Goal: Task Accomplishment & Management: Manage account settings

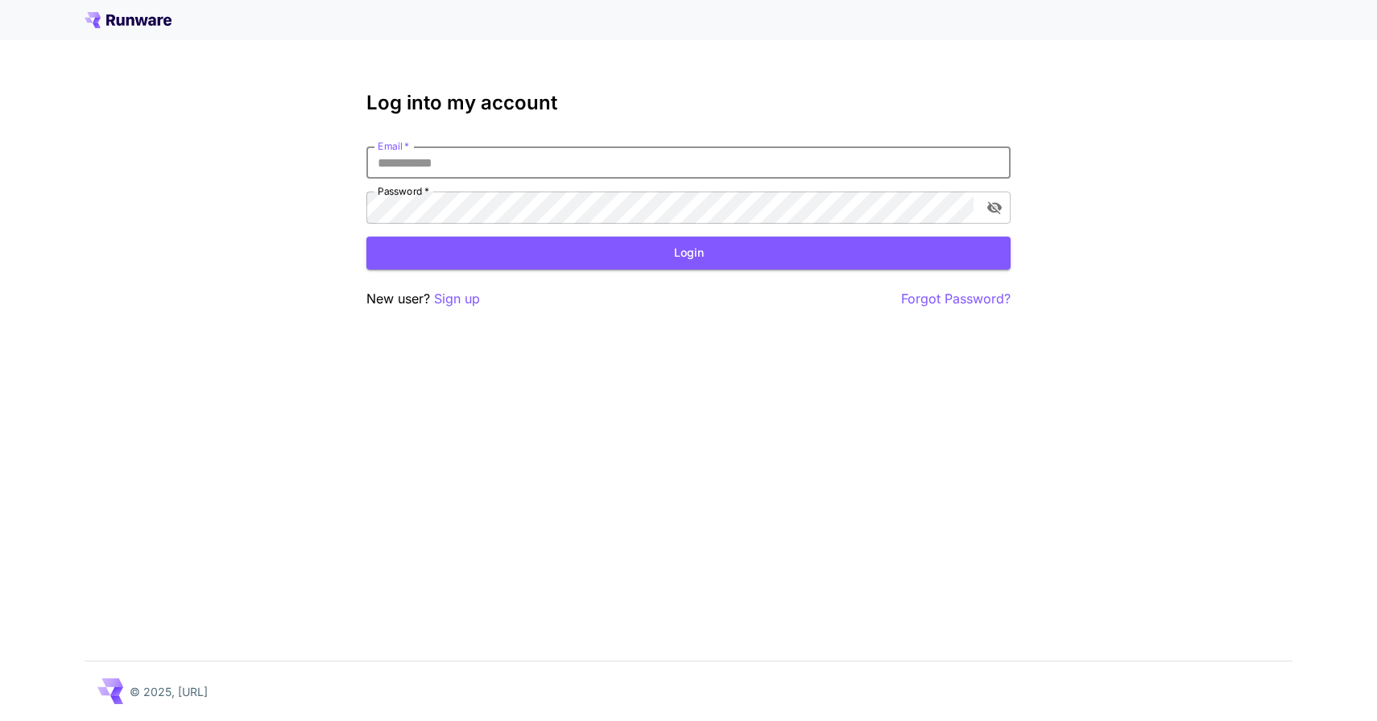
click at [661, 174] on input "Email   *" at bounding box center [688, 163] width 644 height 32
type input "**********"
click at [597, 246] on button "Login" at bounding box center [688, 253] width 644 height 33
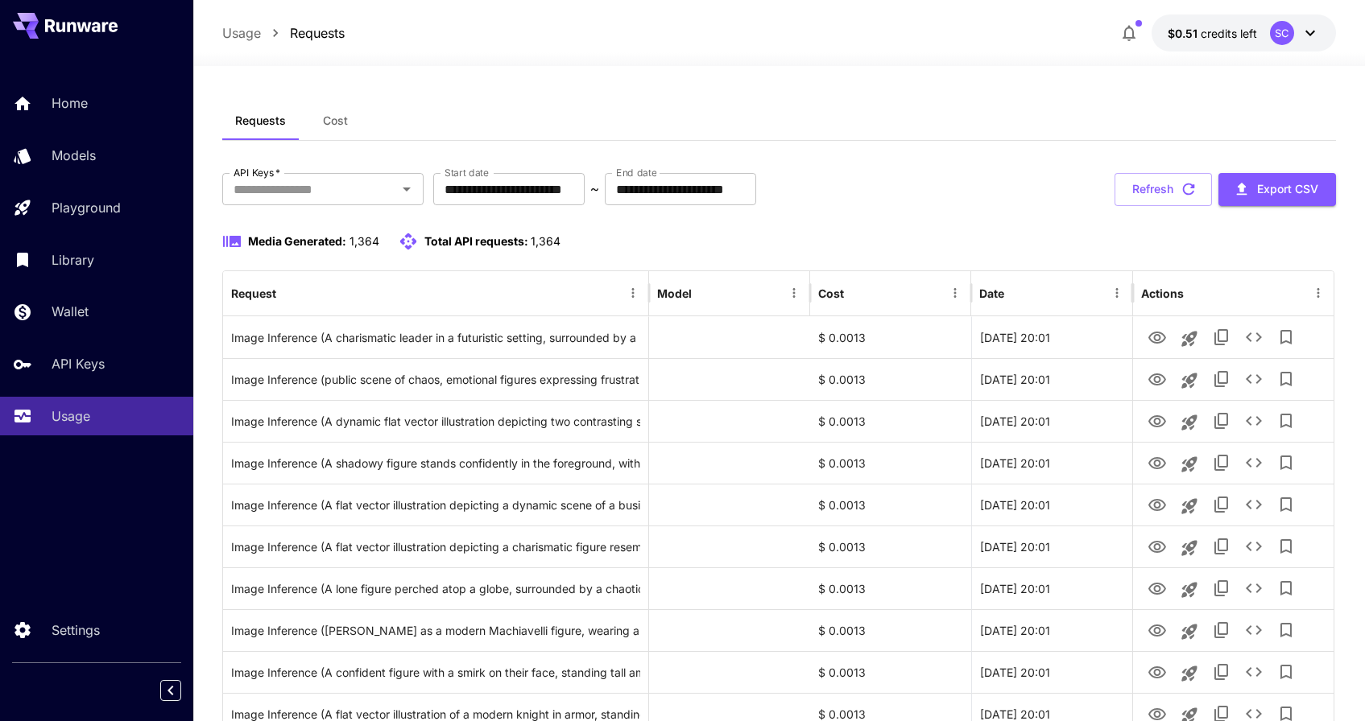
click at [1135, 32] on icon "button" at bounding box center [1128, 32] width 19 height 19
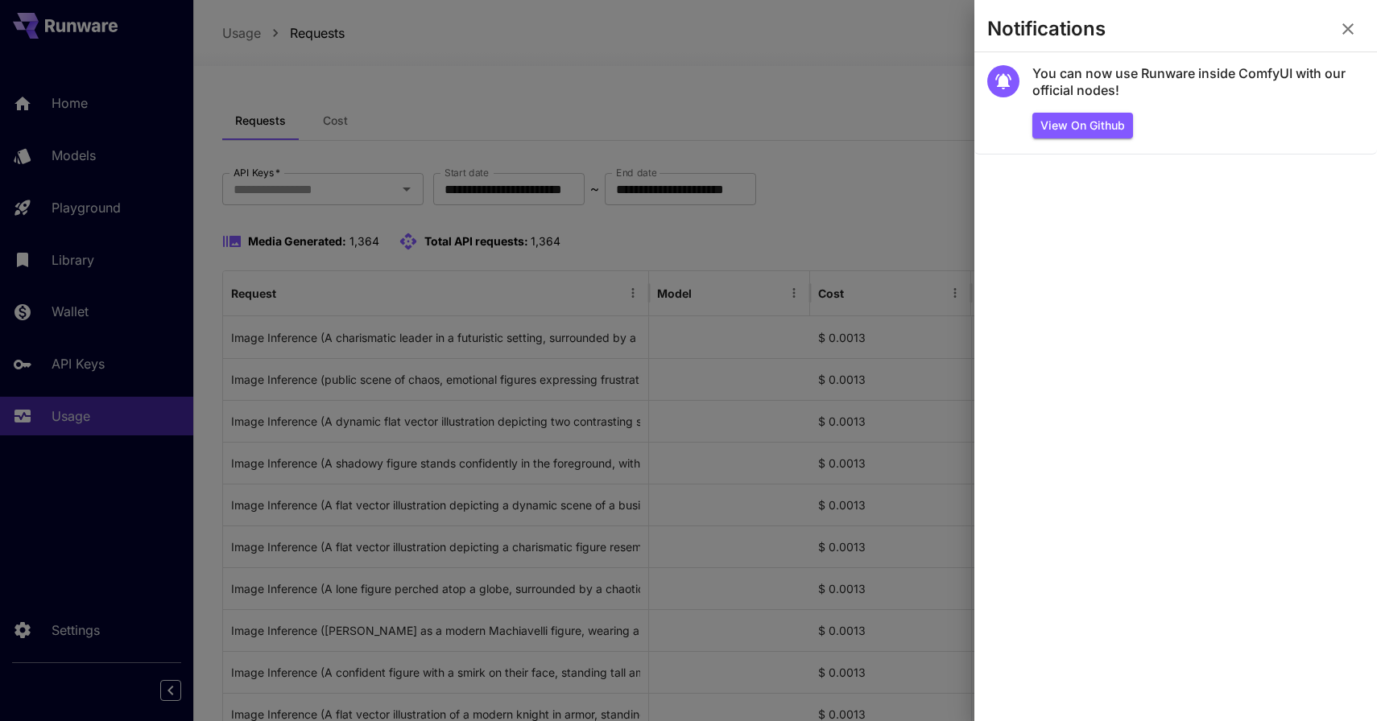
click at [973, 65] on div at bounding box center [688, 360] width 1377 height 721
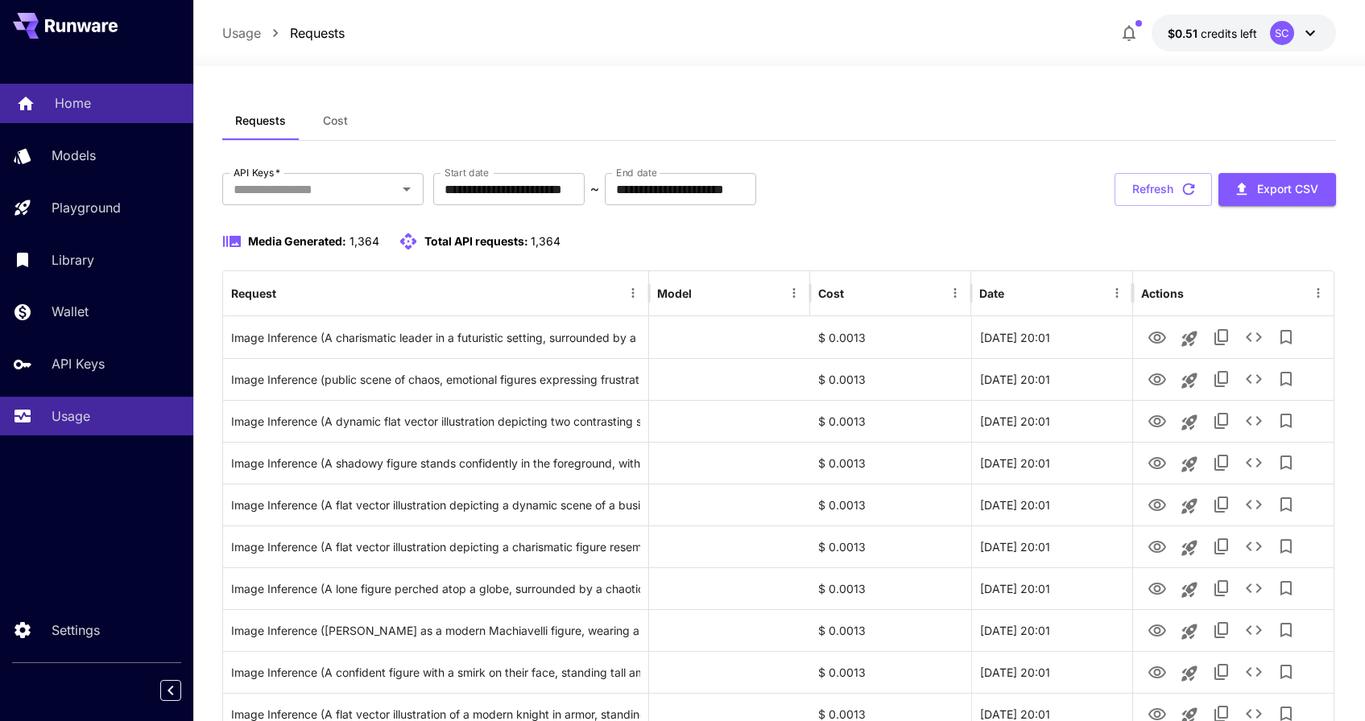
click at [76, 114] on link "Home" at bounding box center [96, 103] width 193 height 39
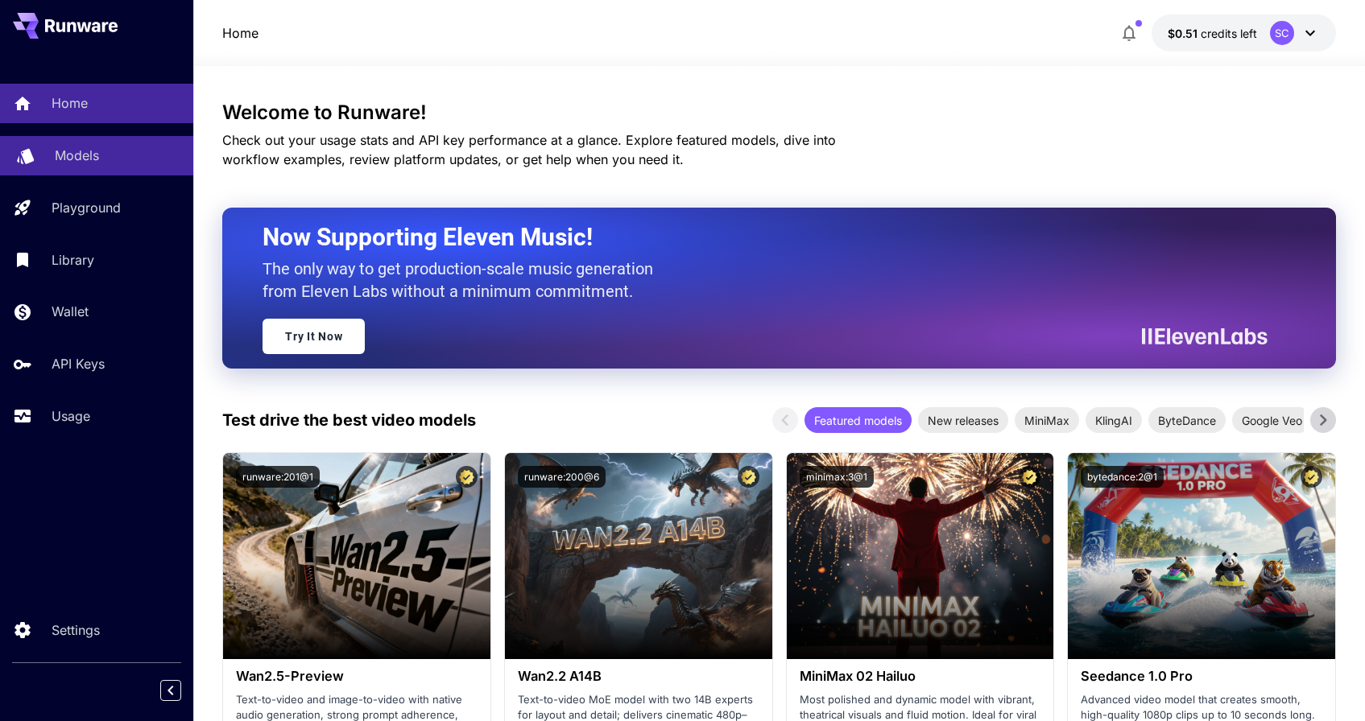
click at [122, 162] on div "Models" at bounding box center [118, 155] width 126 height 19
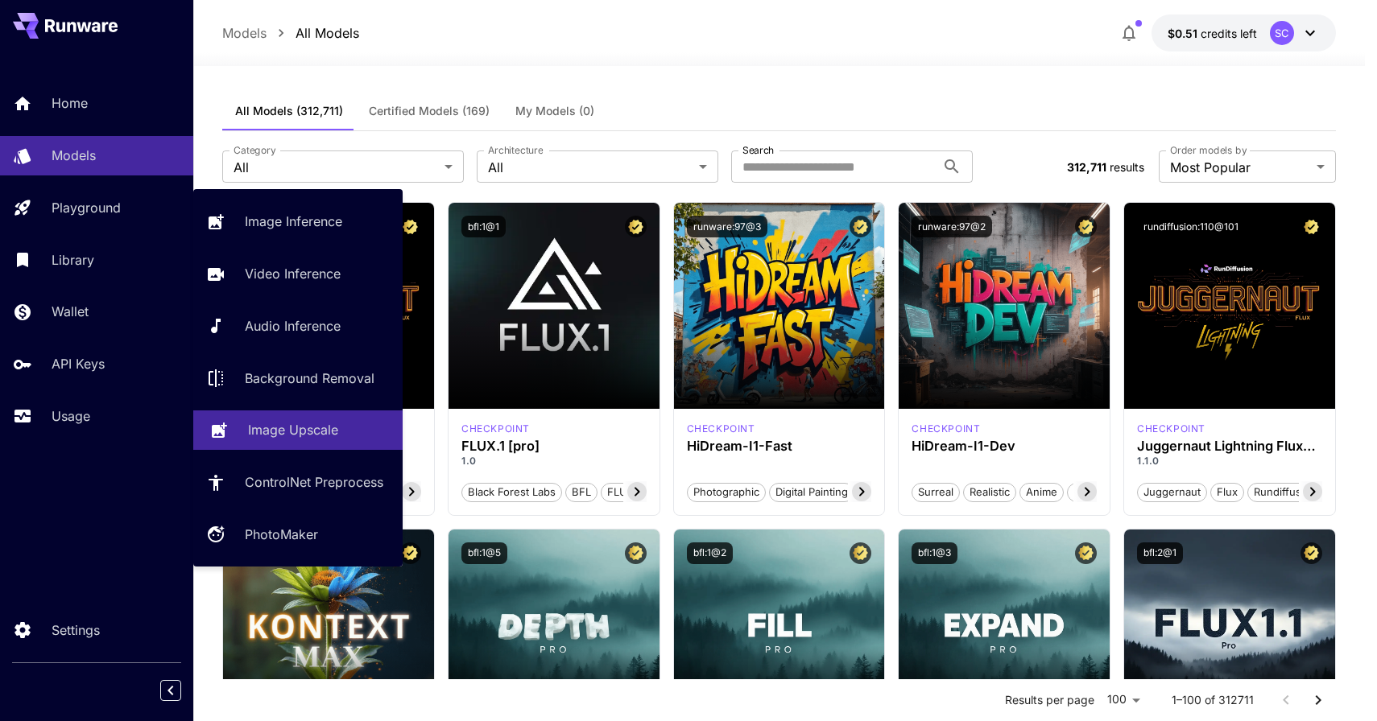
click at [296, 428] on p "Image Upscale" at bounding box center [293, 429] width 90 height 19
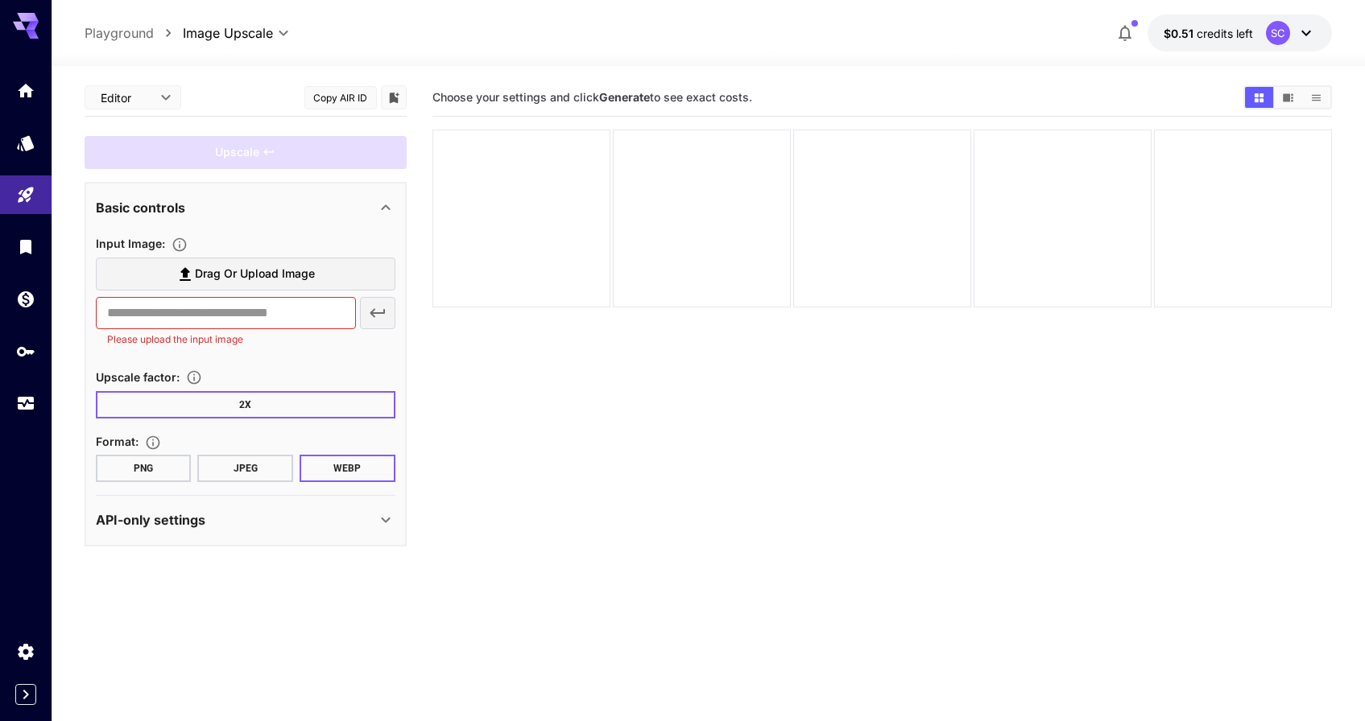
click at [191, 513] on p "API-only settings" at bounding box center [151, 520] width 110 height 19
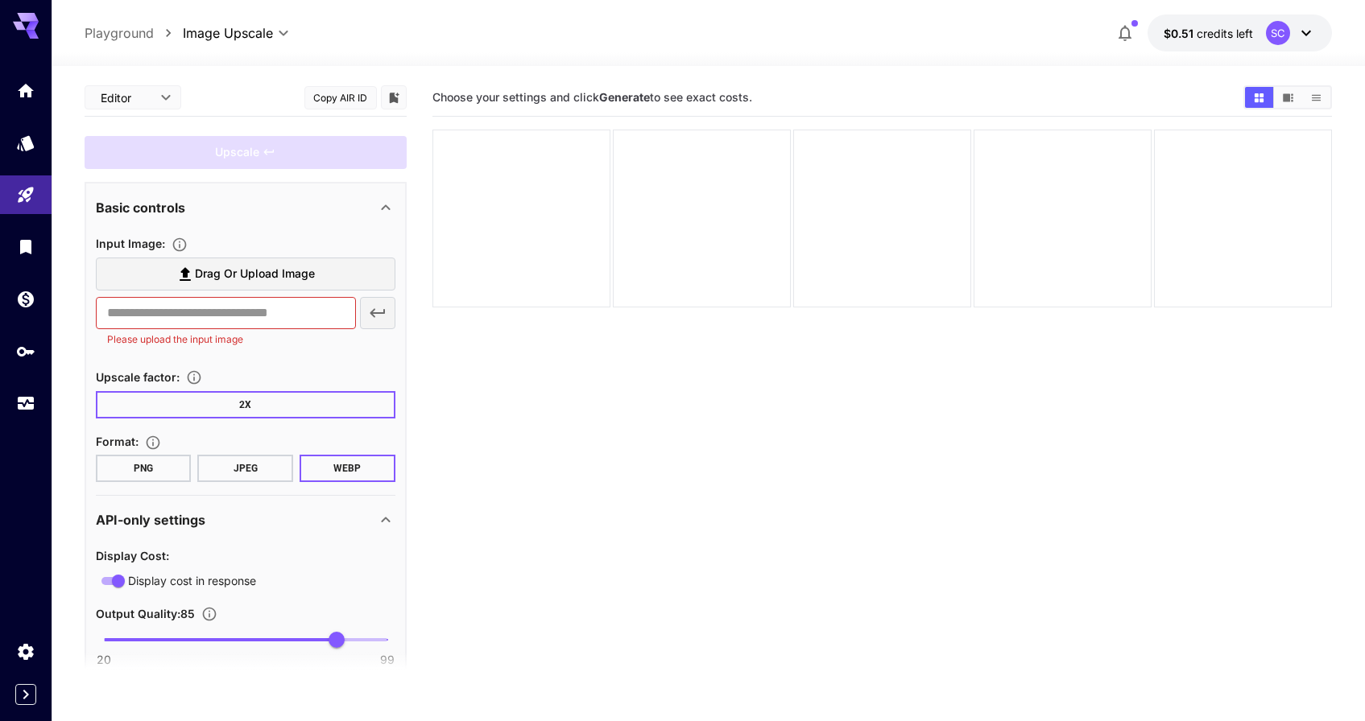
click at [333, 515] on div "API-only settings" at bounding box center [236, 520] width 280 height 19
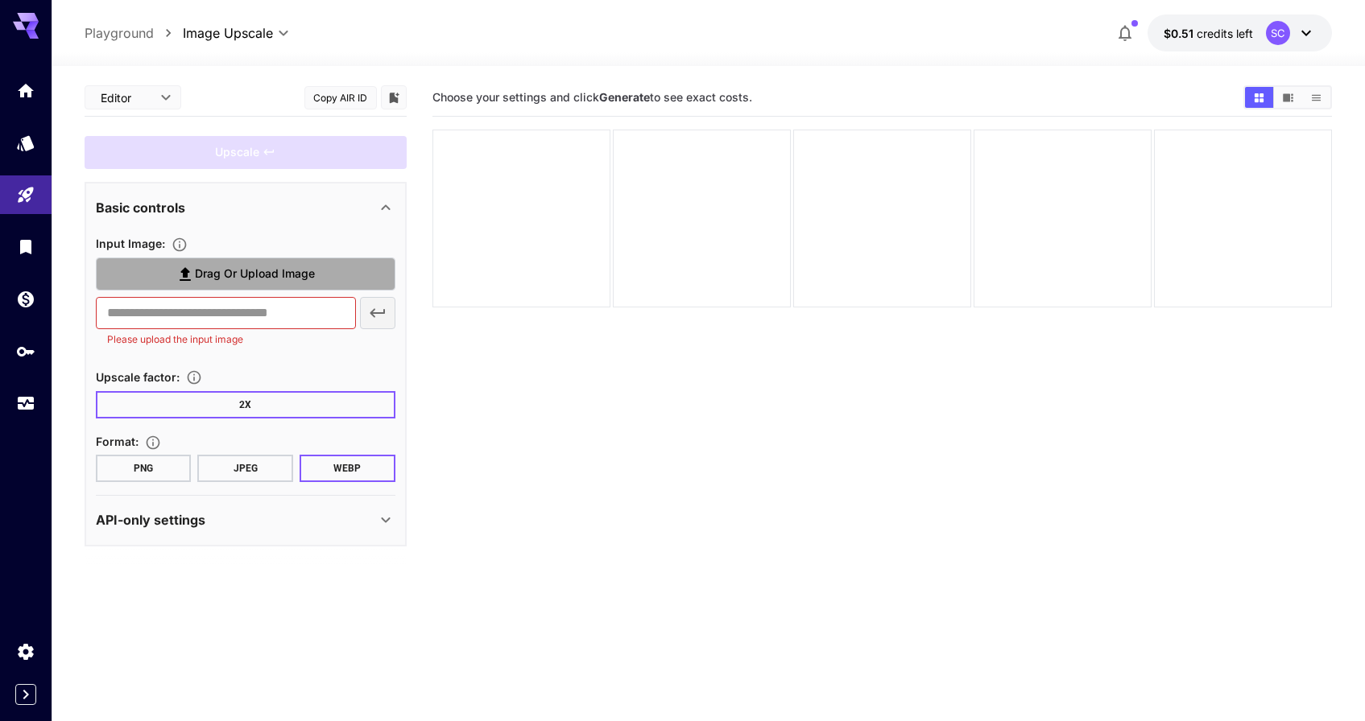
click at [319, 272] on label "Drag or upload image" at bounding box center [246, 274] width 300 height 33
click at [0, 0] on input "Drag or upload image" at bounding box center [0, 0] width 0 height 0
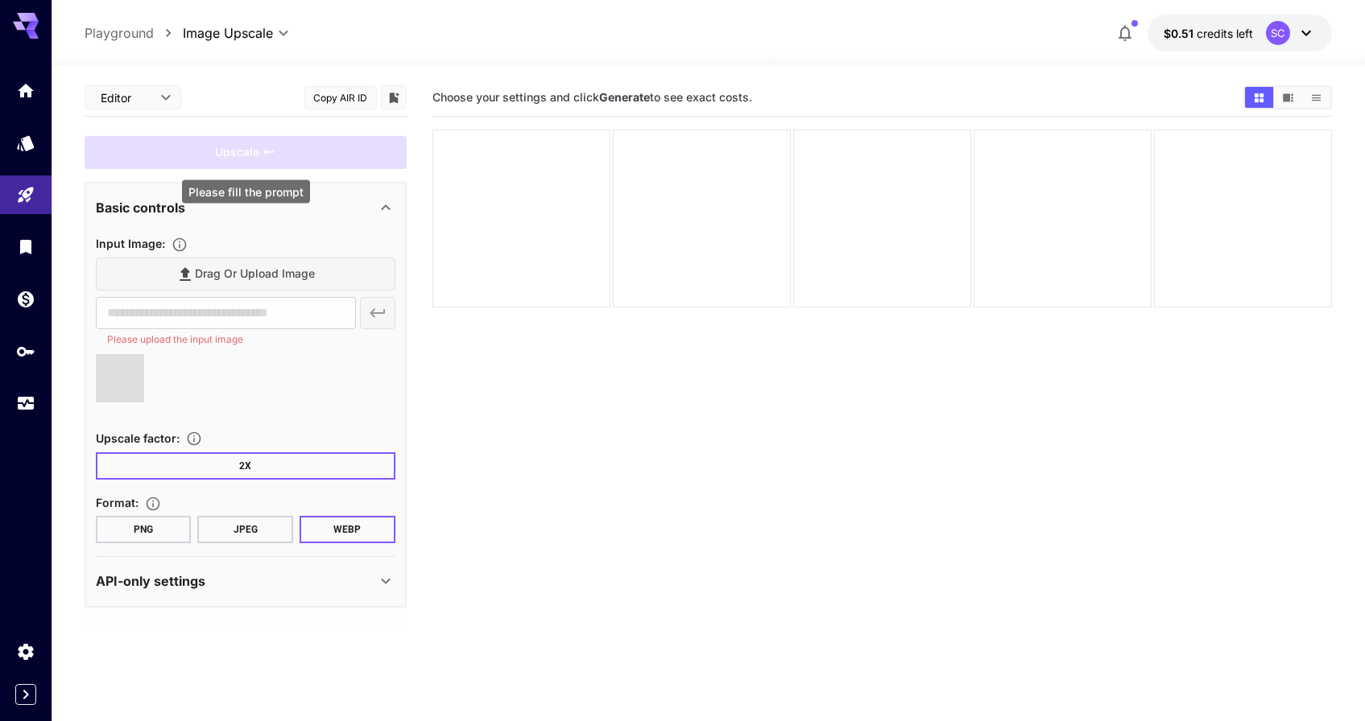
type input "**********"
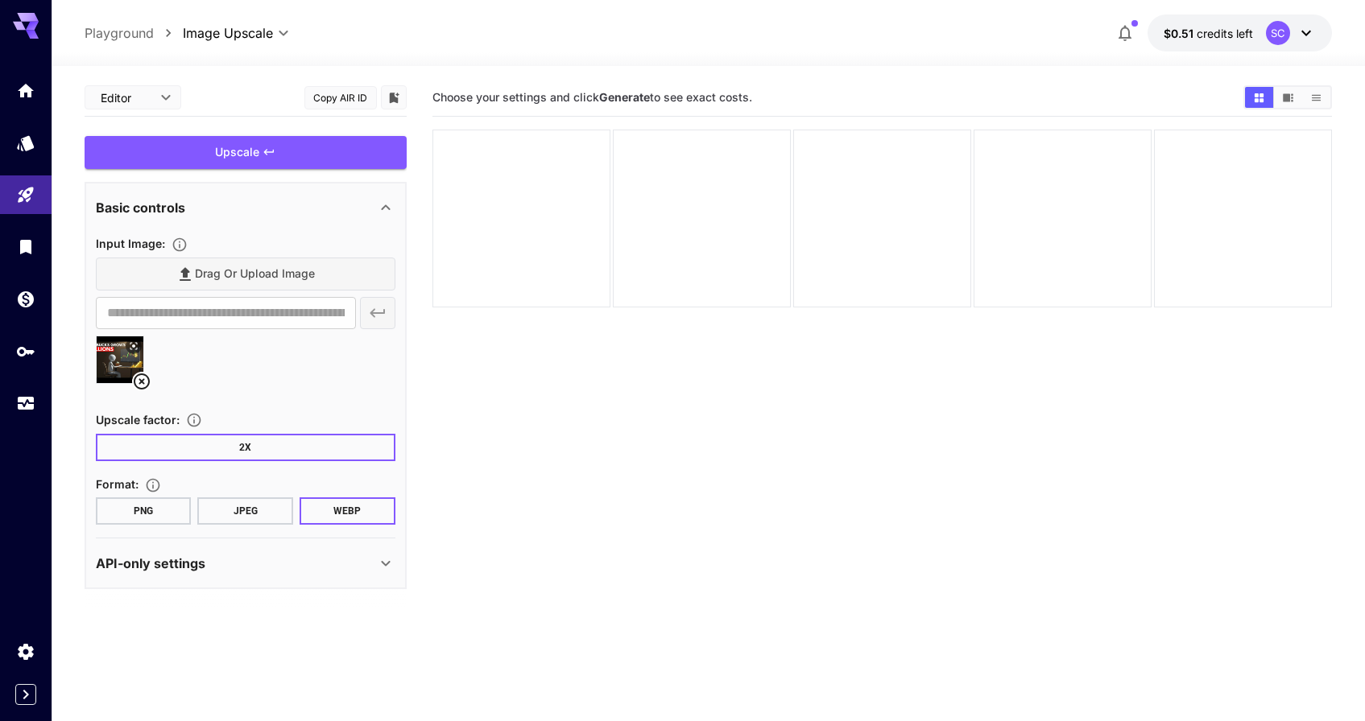
click at [256, 151] on div "Upscale" at bounding box center [246, 152] width 322 height 33
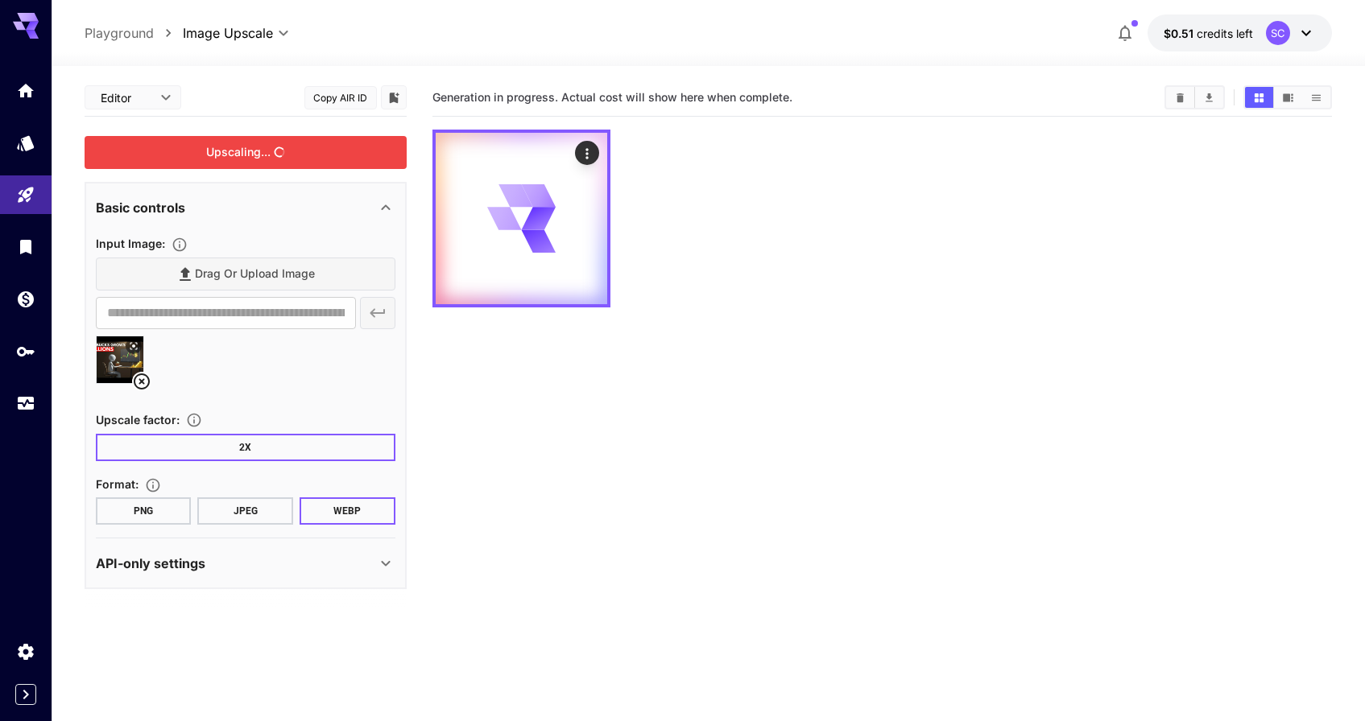
click at [371, 201] on div "Basic controls" at bounding box center [236, 207] width 280 height 19
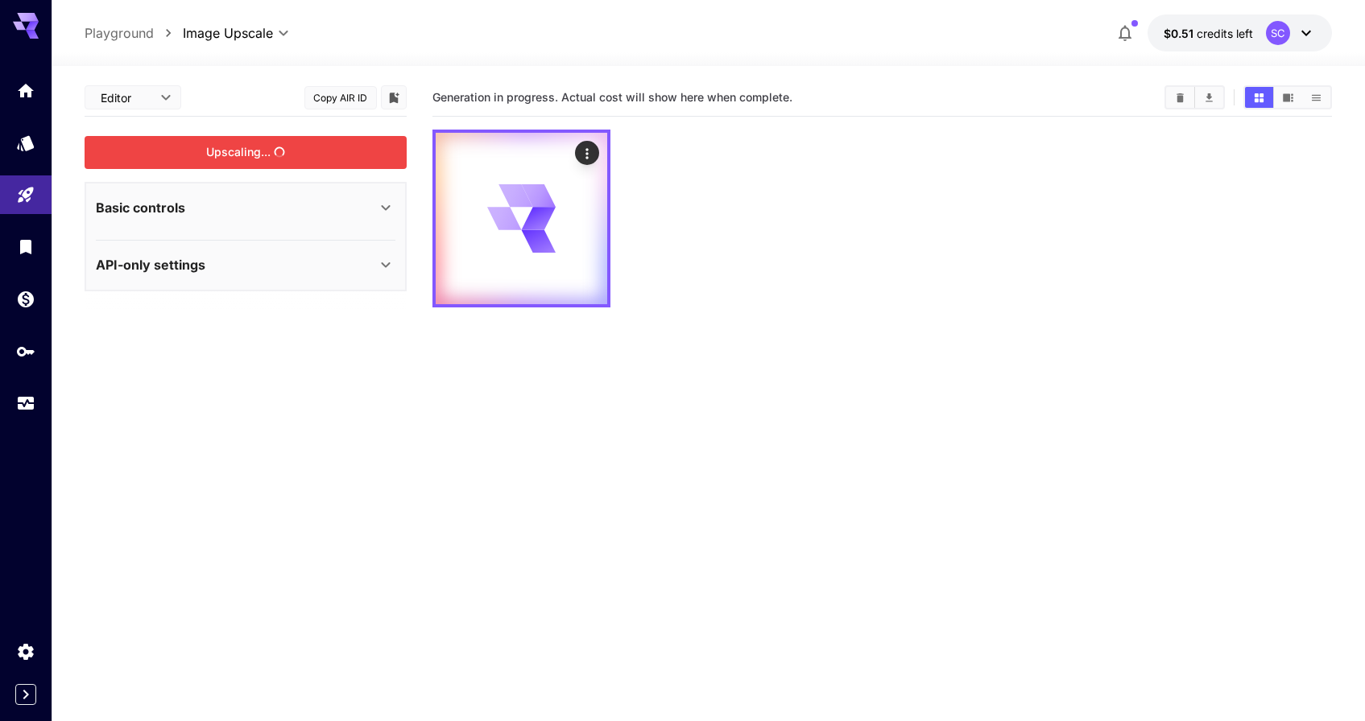
click at [331, 256] on div "API-only settings" at bounding box center [236, 264] width 280 height 19
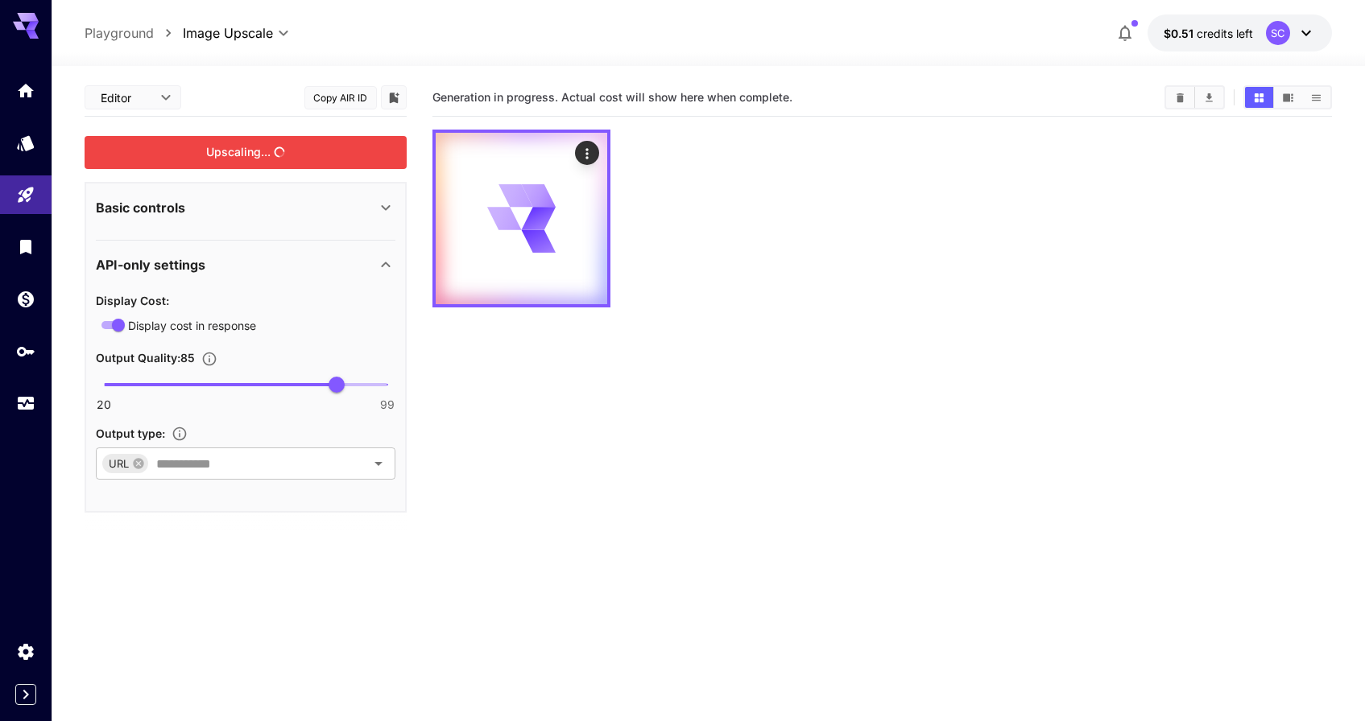
click at [336, 207] on div "Basic controls" at bounding box center [236, 207] width 280 height 19
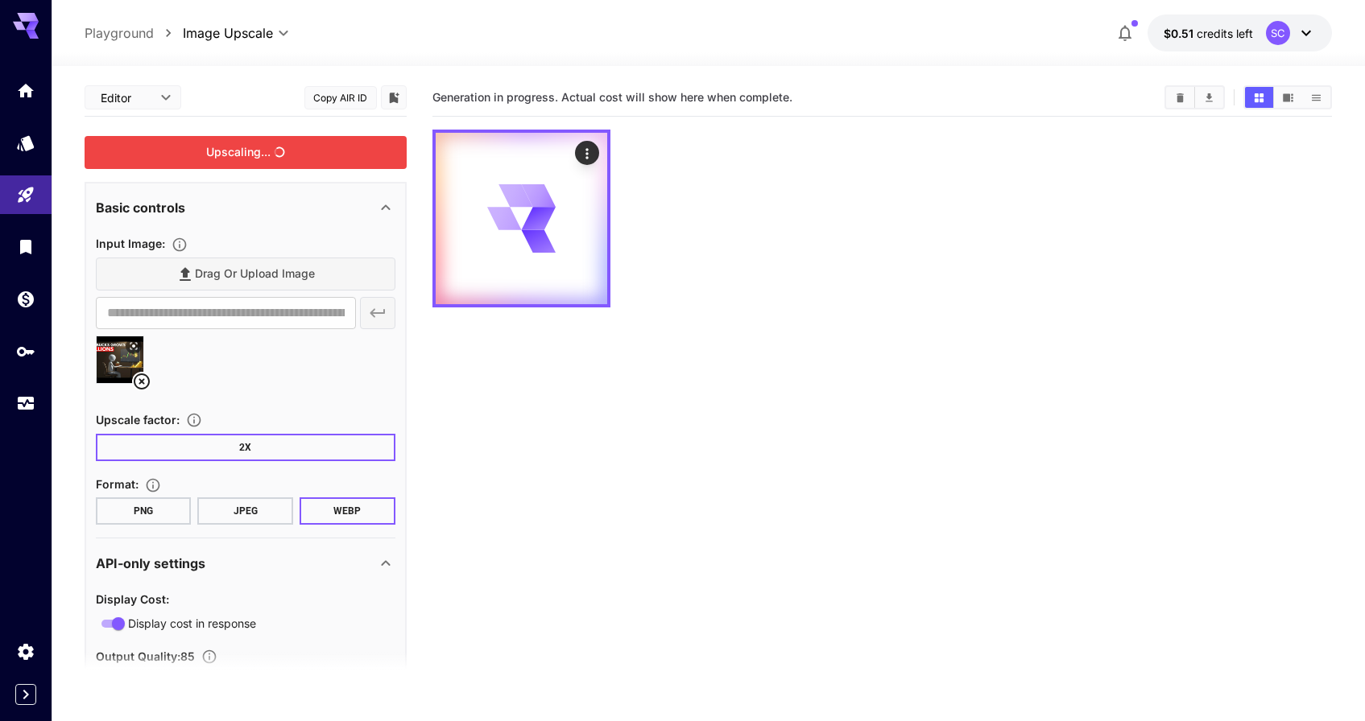
click at [381, 202] on icon at bounding box center [385, 207] width 19 height 19
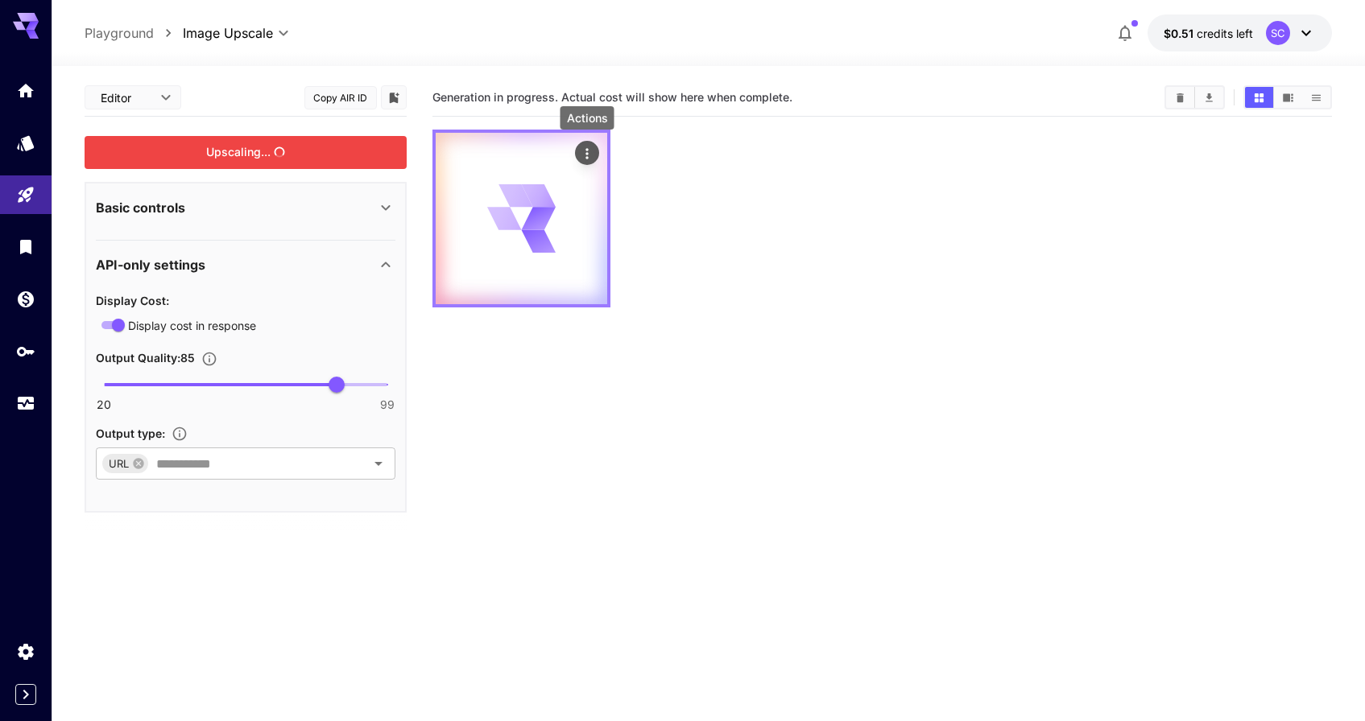
click at [589, 153] on icon "Actions" at bounding box center [587, 154] width 16 height 16
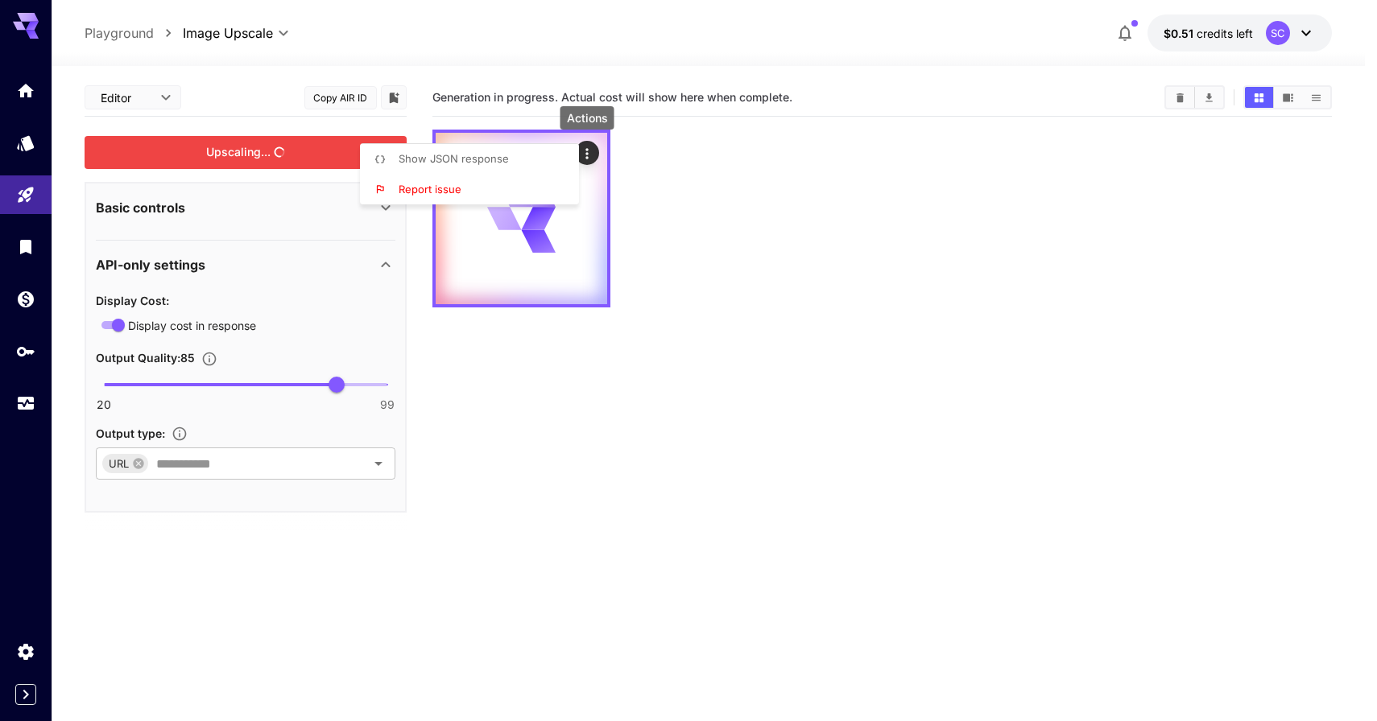
click at [746, 153] on div at bounding box center [688, 360] width 1377 height 721
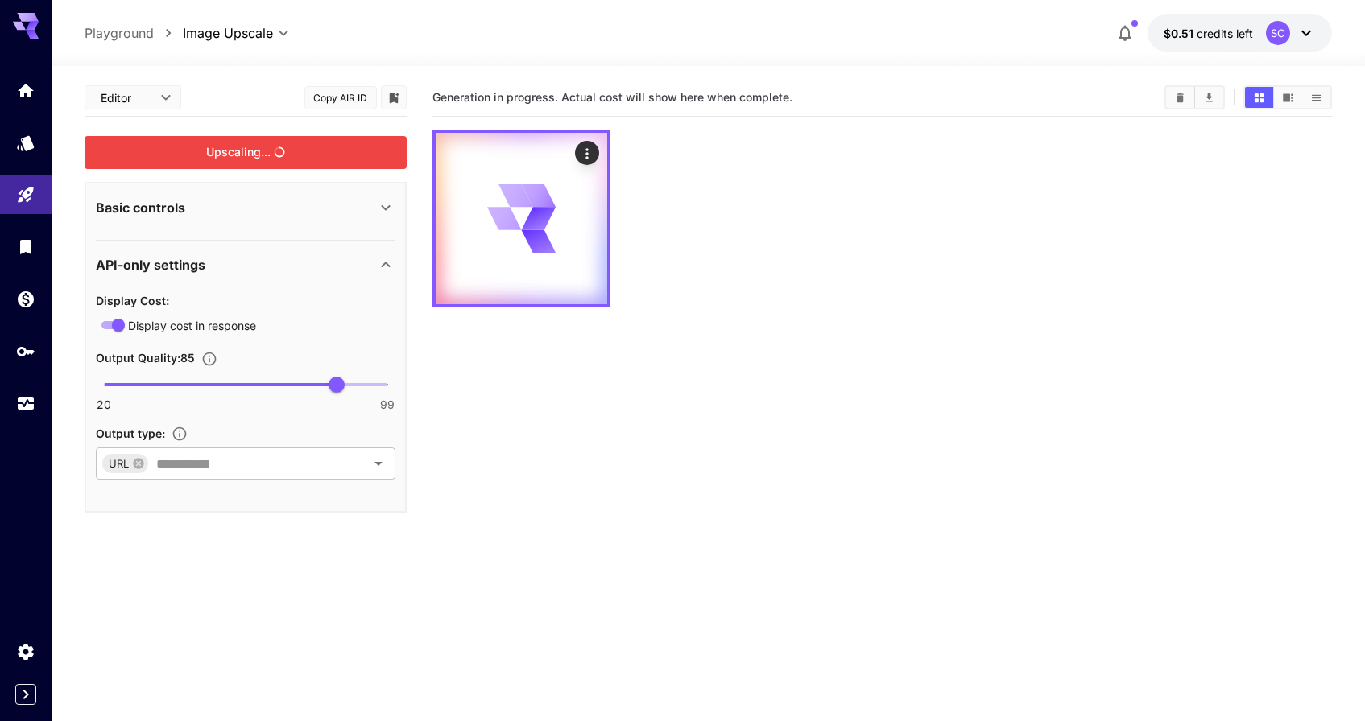
click at [708, 210] on div at bounding box center [881, 219] width 899 height 178
click at [1131, 27] on icon "button" at bounding box center [1124, 32] width 19 height 19
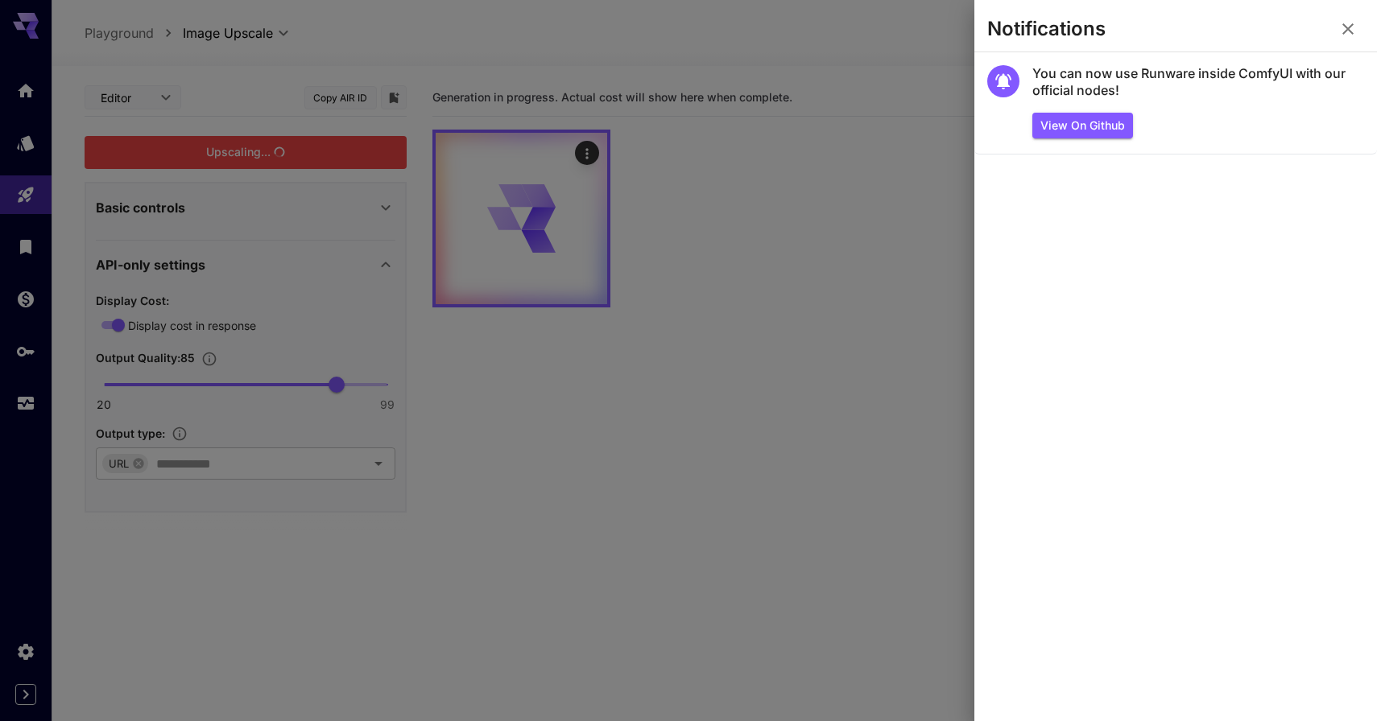
click at [893, 197] on div at bounding box center [688, 360] width 1377 height 721
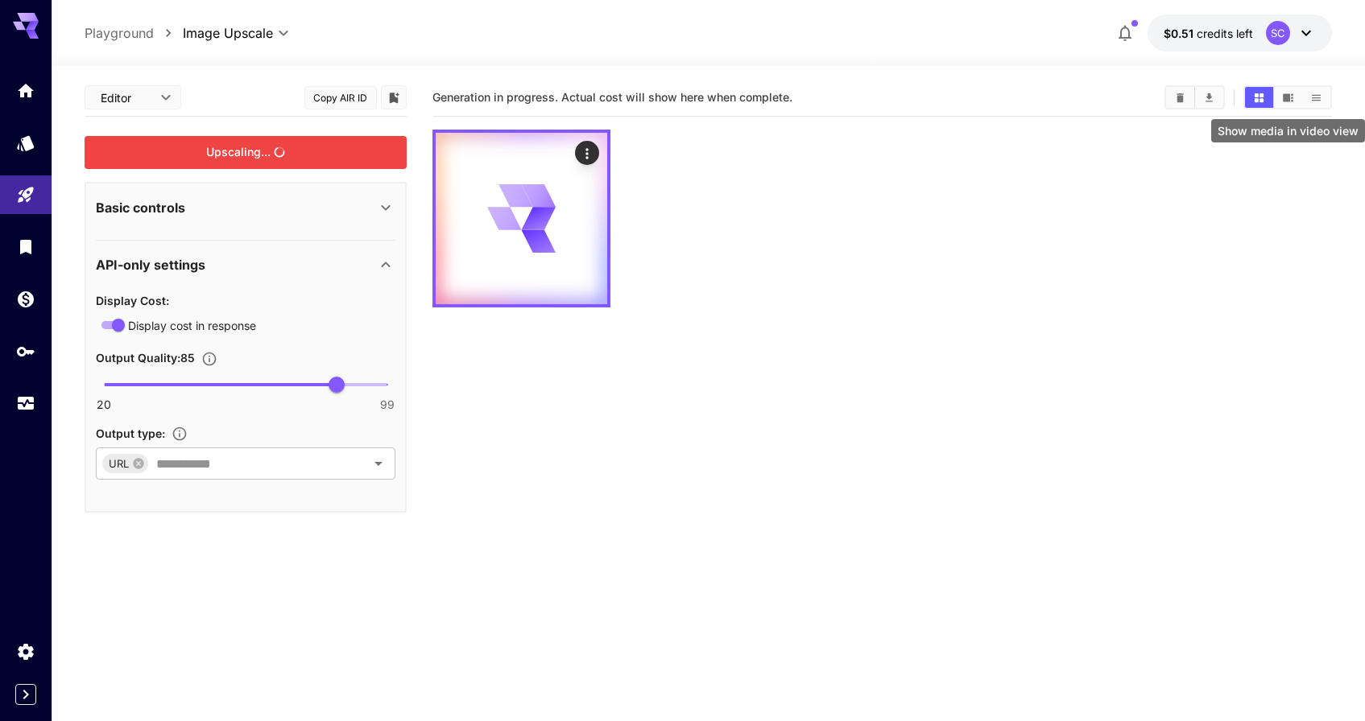
click at [1295, 93] on button "Show media in video view" at bounding box center [1288, 97] width 28 height 21
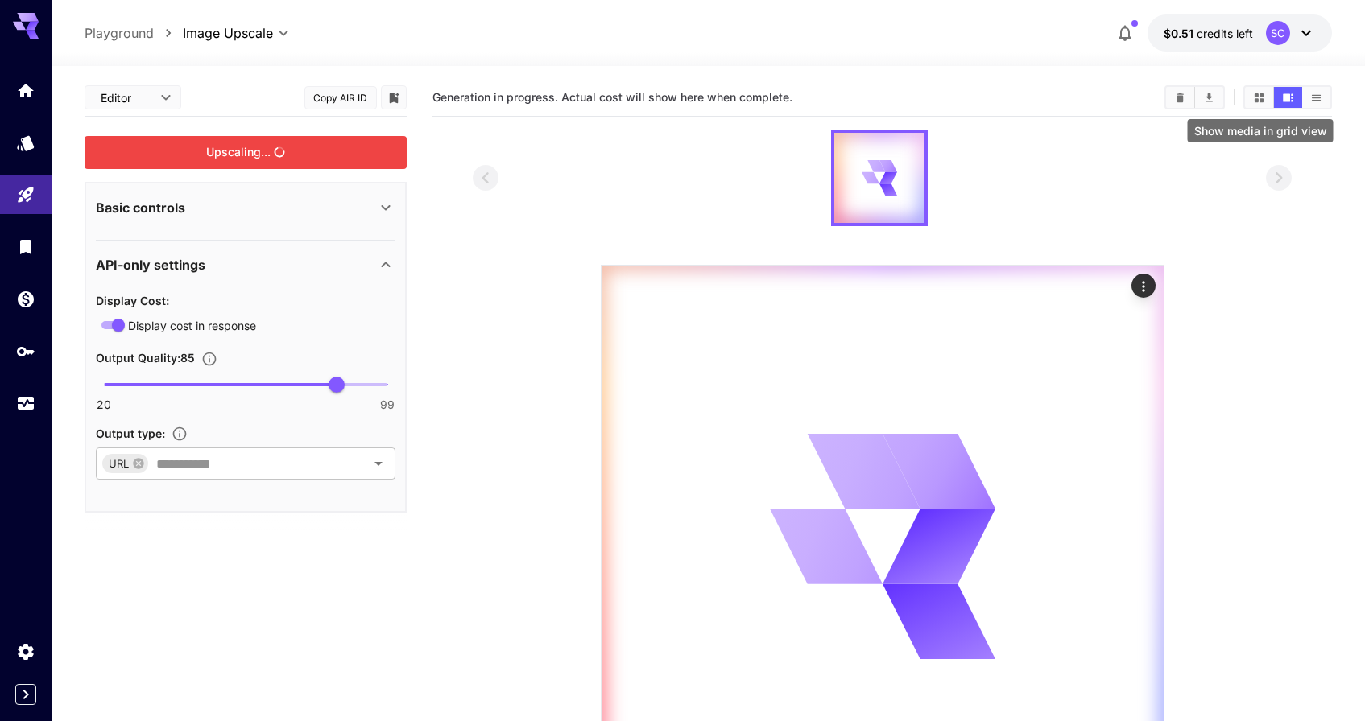
click at [1259, 96] on icon "Show media in grid view" at bounding box center [1259, 98] width 12 height 12
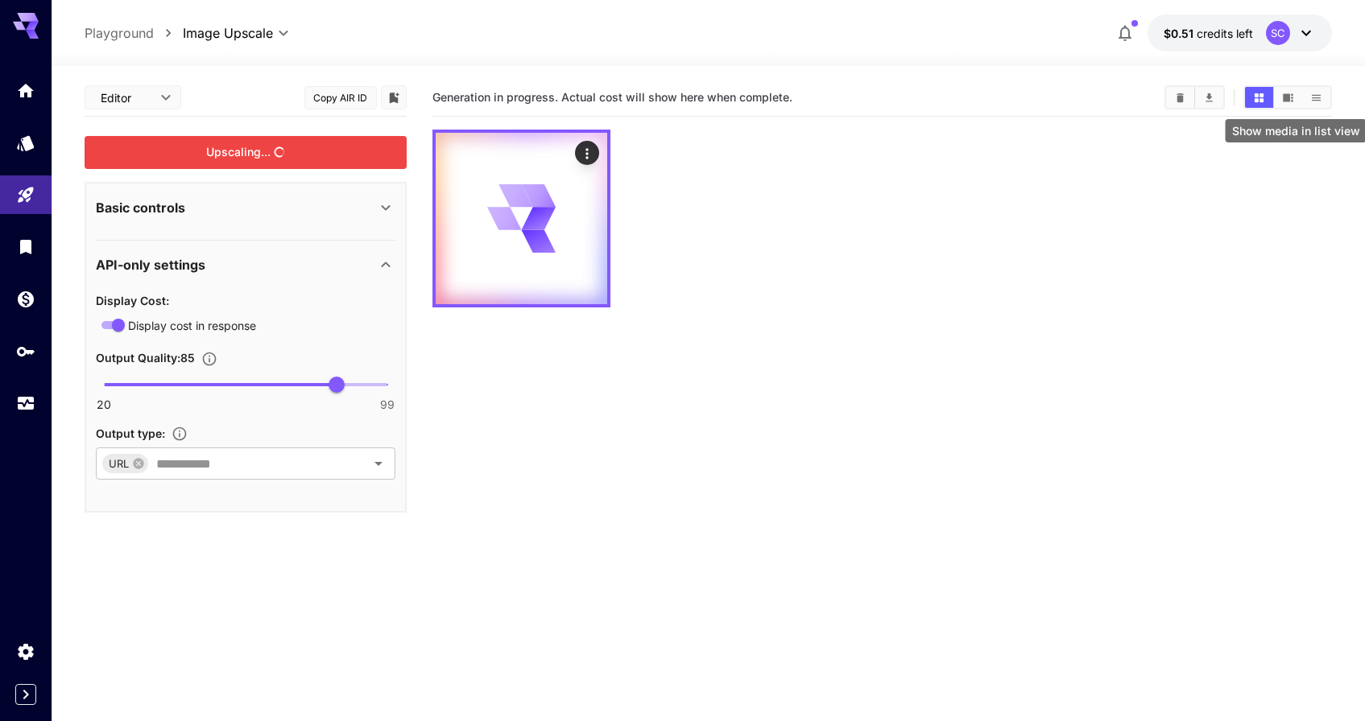
click at [1309, 93] on button "Show media in list view" at bounding box center [1316, 97] width 28 height 21
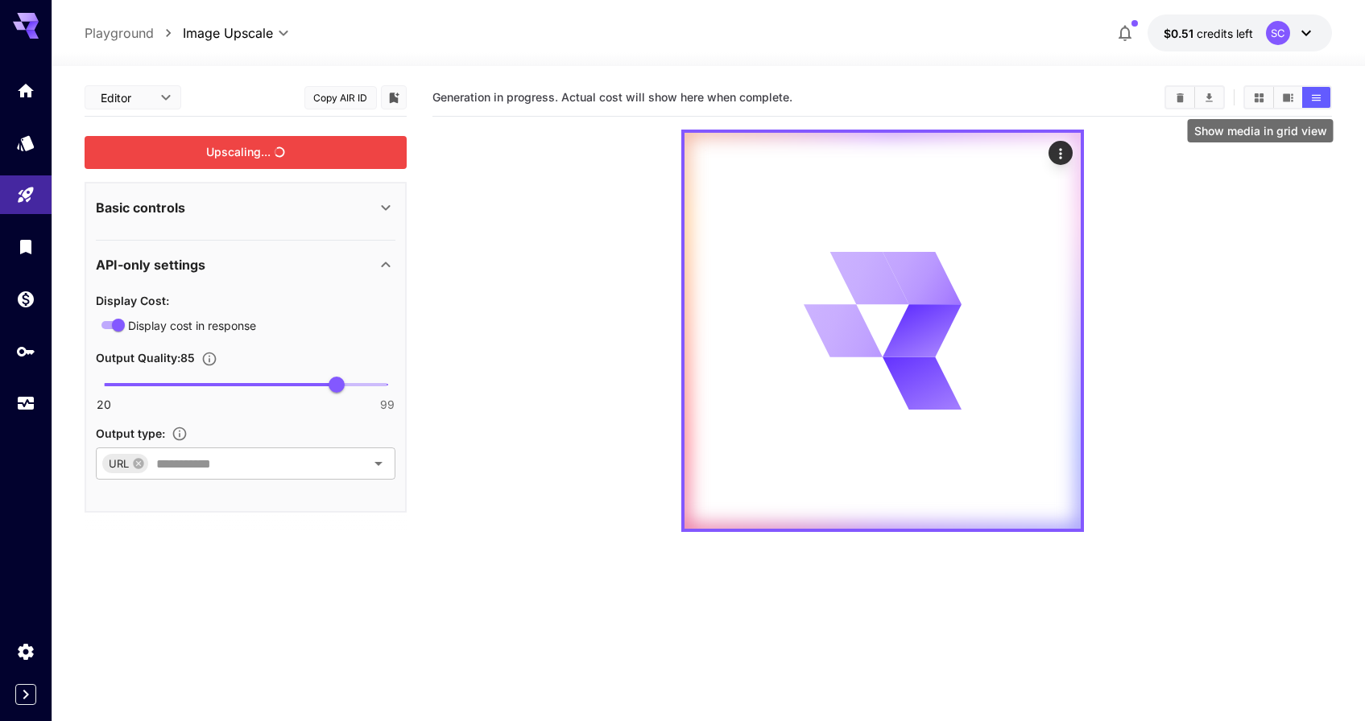
click at [1258, 95] on icon "Show media in grid view" at bounding box center [1259, 97] width 9 height 9
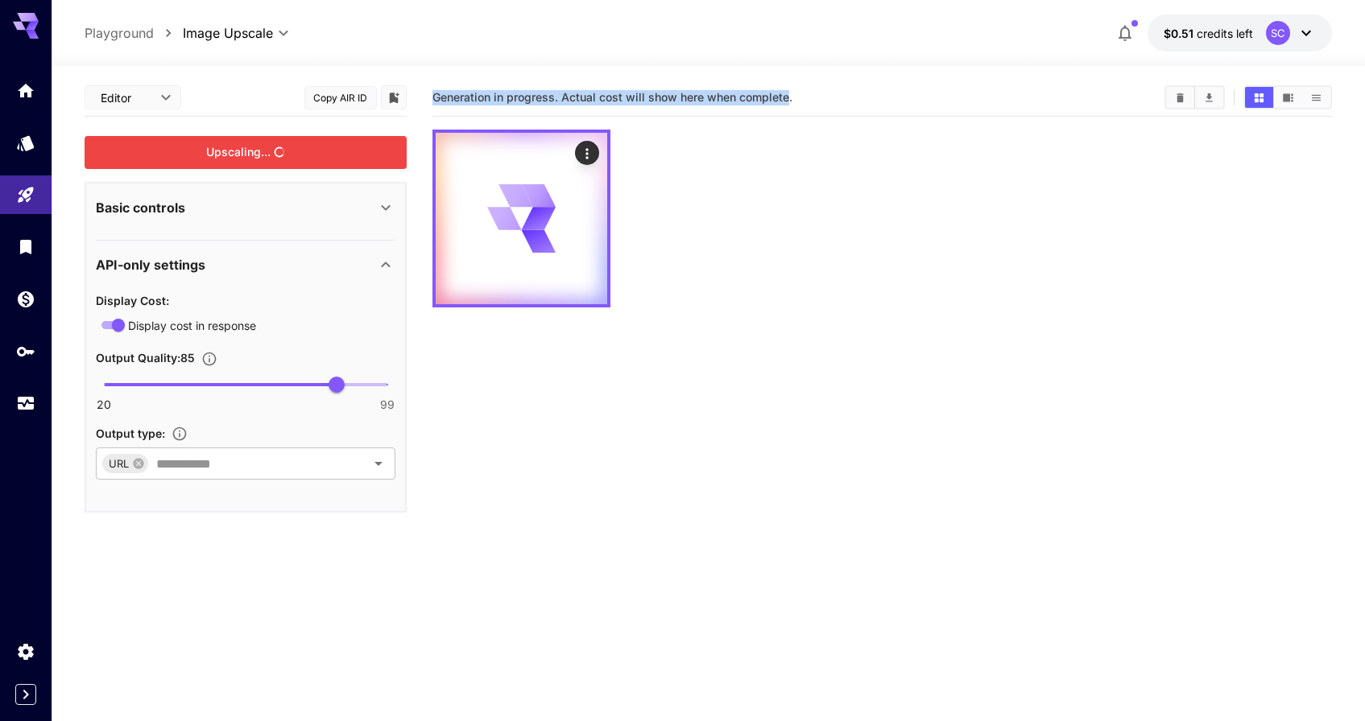
drag, startPoint x: 788, startPoint y: 100, endPoint x: 433, endPoint y: 96, distance: 354.3
click at [433, 96] on span "Generation in progress. Actual cost will show here when complete." at bounding box center [612, 97] width 360 height 14
drag, startPoint x: 433, startPoint y: 96, endPoint x: 457, endPoint y: 97, distance: 23.4
click at [457, 97] on span "Generation in progress. Actual cost will show here when complete." at bounding box center [612, 97] width 360 height 14
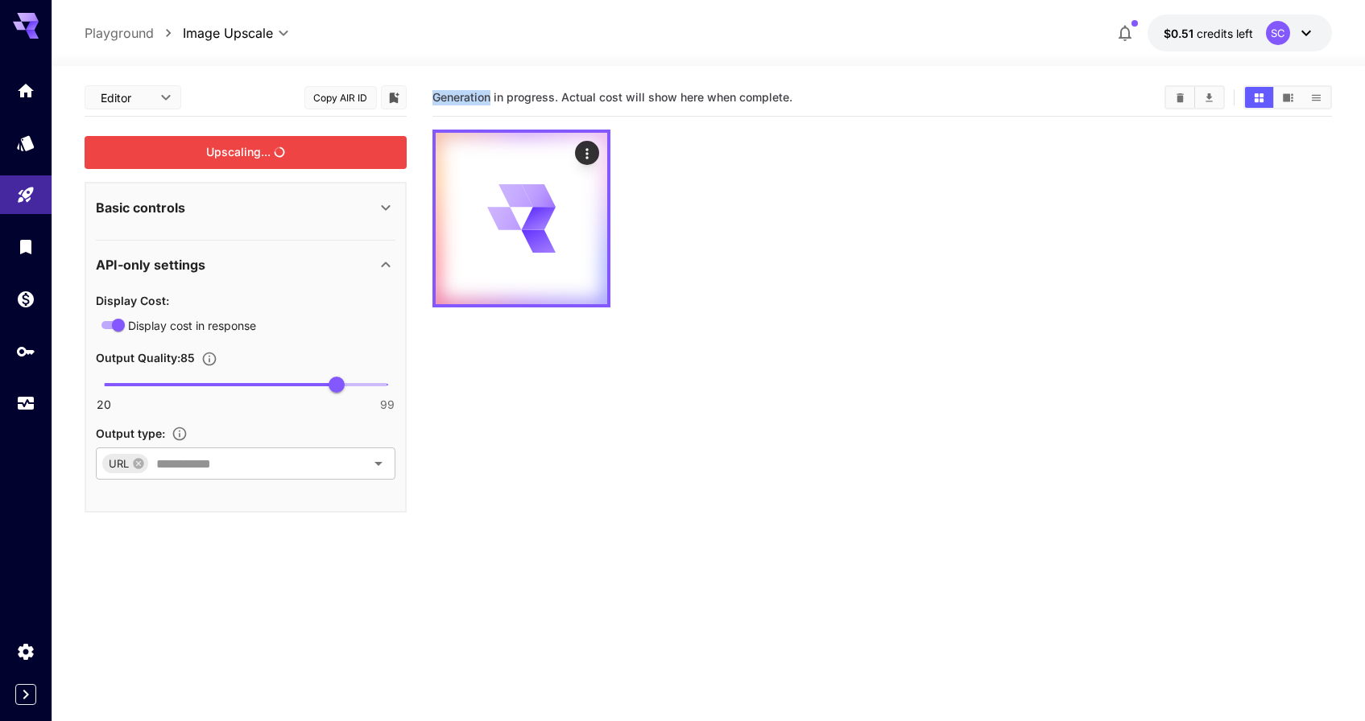
click at [457, 97] on span "Generation in progress. Actual cost will show here when complete." at bounding box center [612, 97] width 360 height 14
click at [456, 97] on span "Generation in progress. Actual cost will show here when complete." at bounding box center [612, 97] width 360 height 14
click at [852, 228] on div at bounding box center [881, 219] width 899 height 178
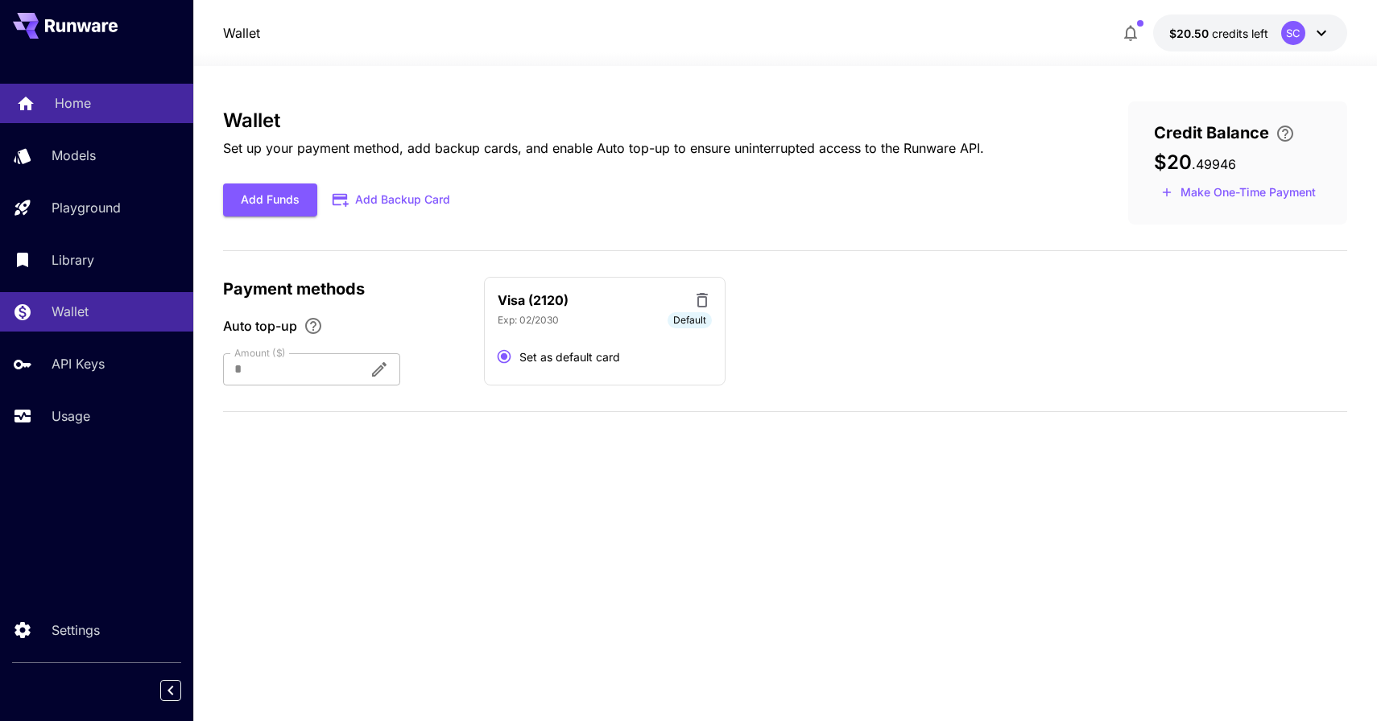
click at [97, 99] on div "Home" at bounding box center [118, 102] width 126 height 19
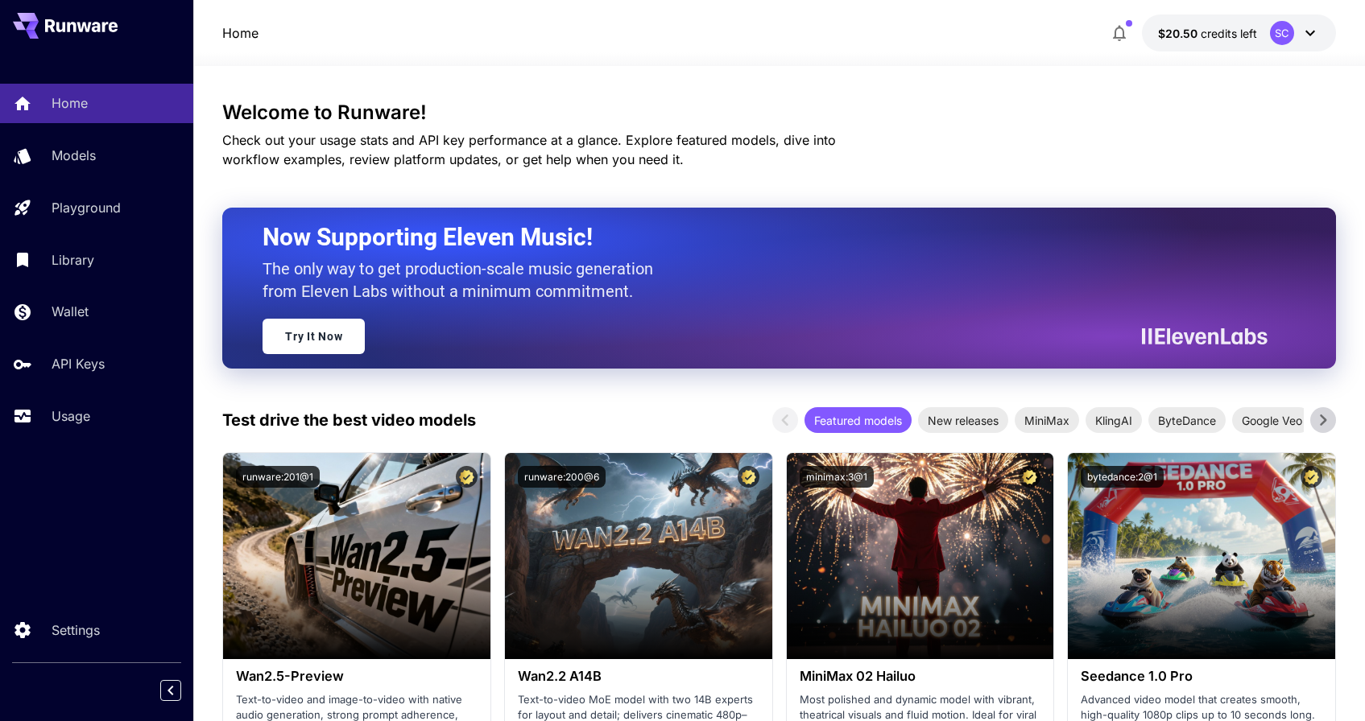
click at [1115, 34] on icon "button" at bounding box center [1119, 34] width 13 height 16
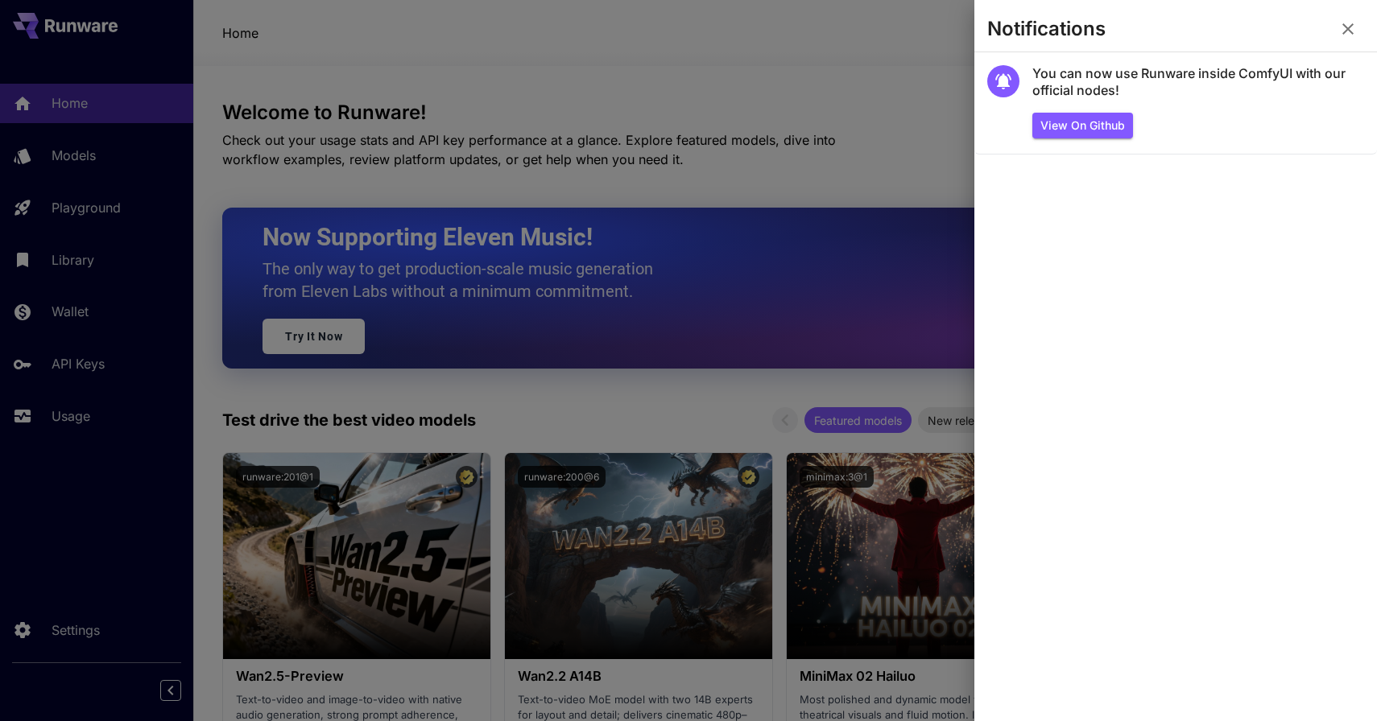
click at [1345, 32] on icon "button" at bounding box center [1347, 28] width 19 height 19
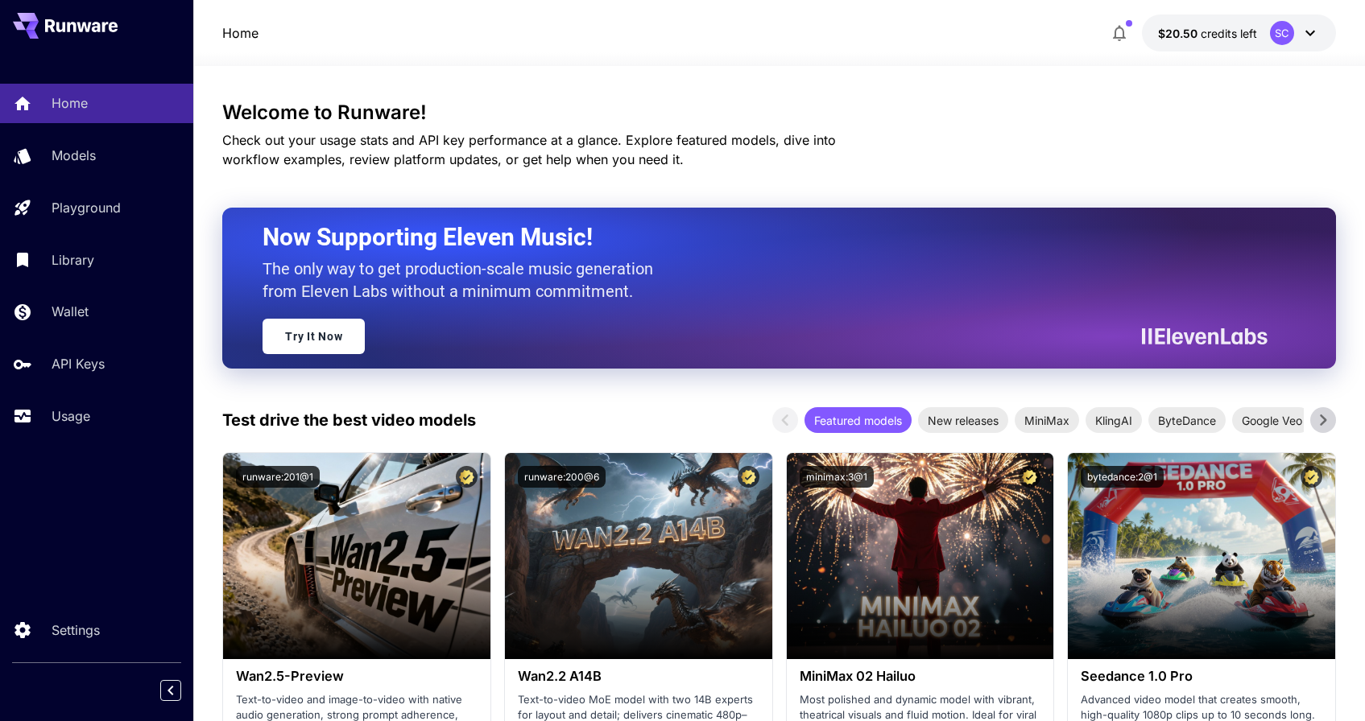
click at [1299, 29] on div "SC" at bounding box center [1295, 33] width 50 height 24
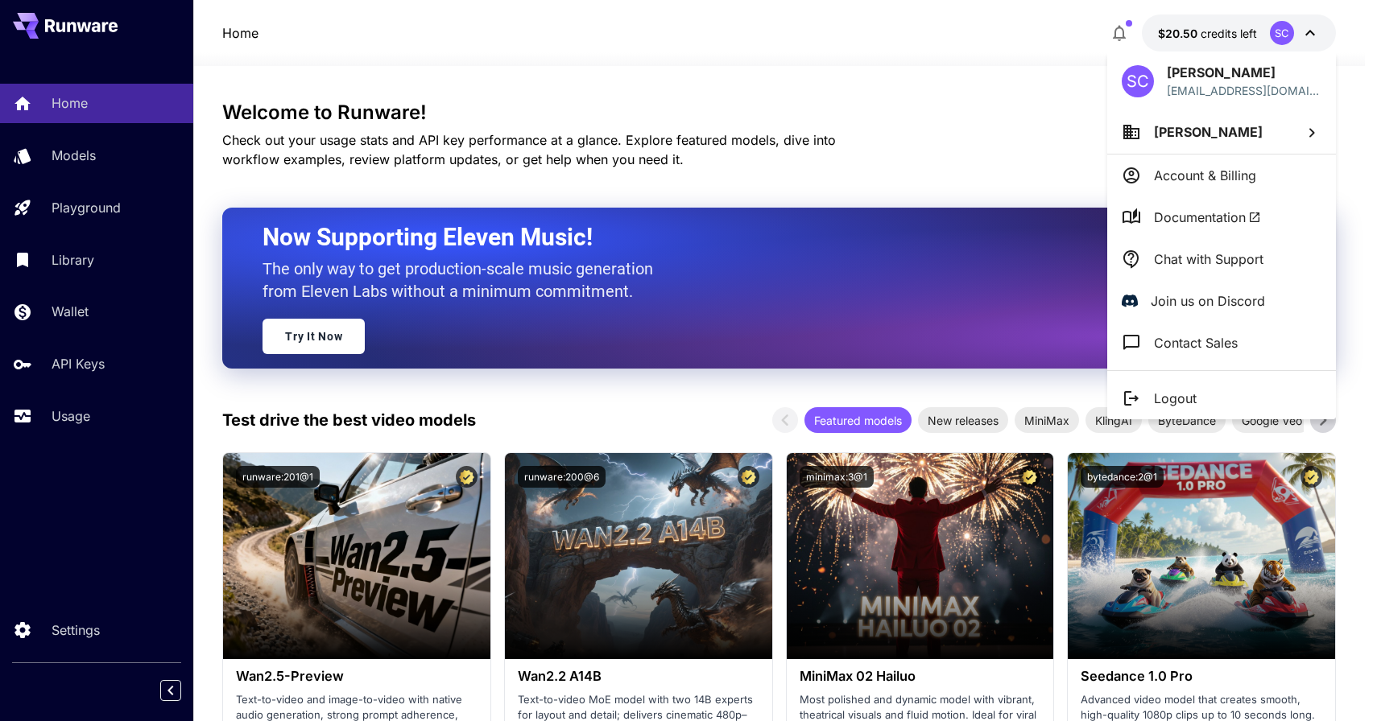
click at [804, 141] on div at bounding box center [688, 360] width 1377 height 721
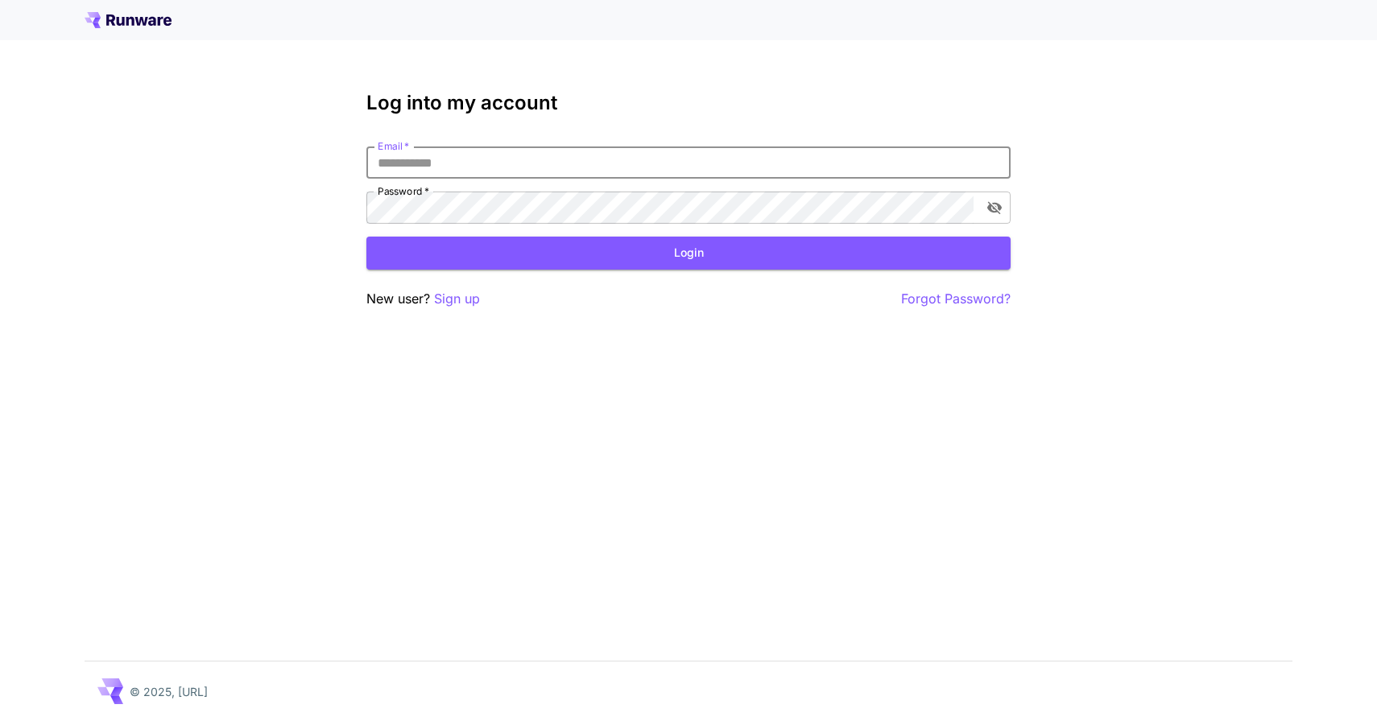
click at [513, 155] on input "Email   *" at bounding box center [688, 163] width 644 height 32
type input "**********"
click at [506, 242] on button "Login" at bounding box center [688, 253] width 644 height 33
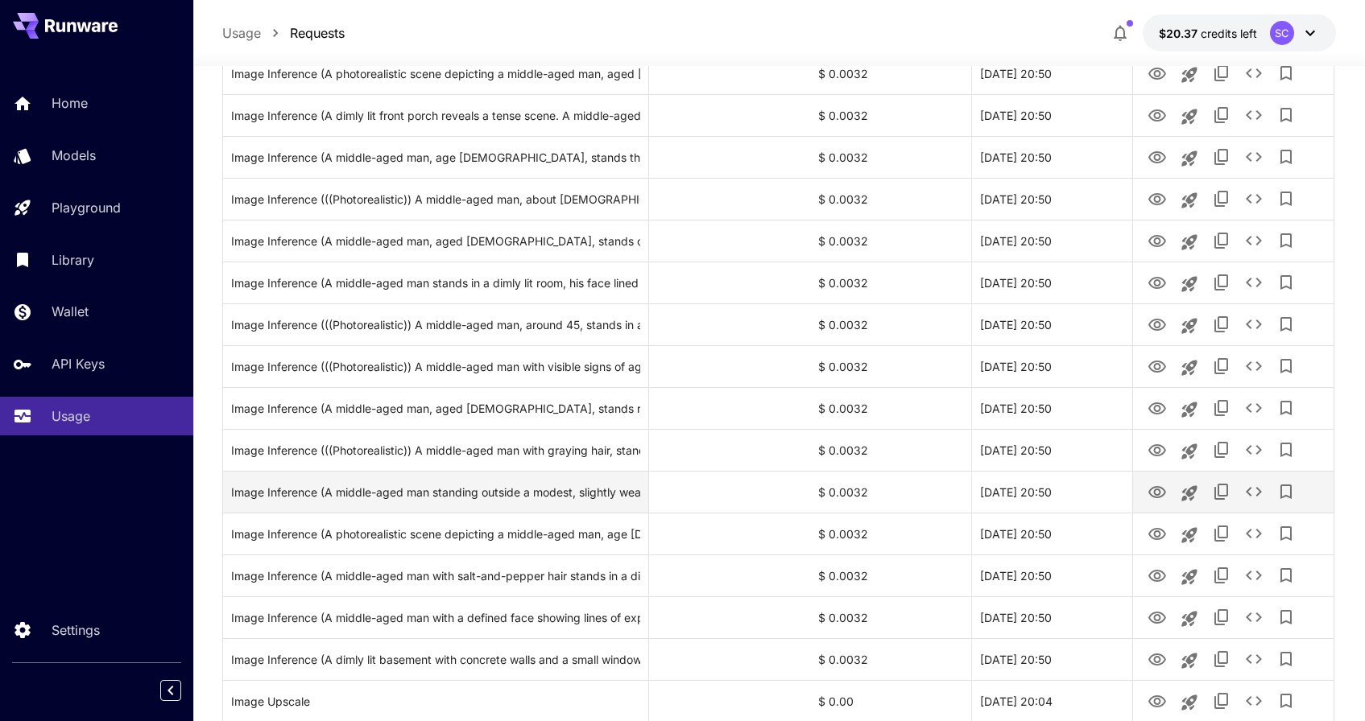
scroll to position [1307, 0]
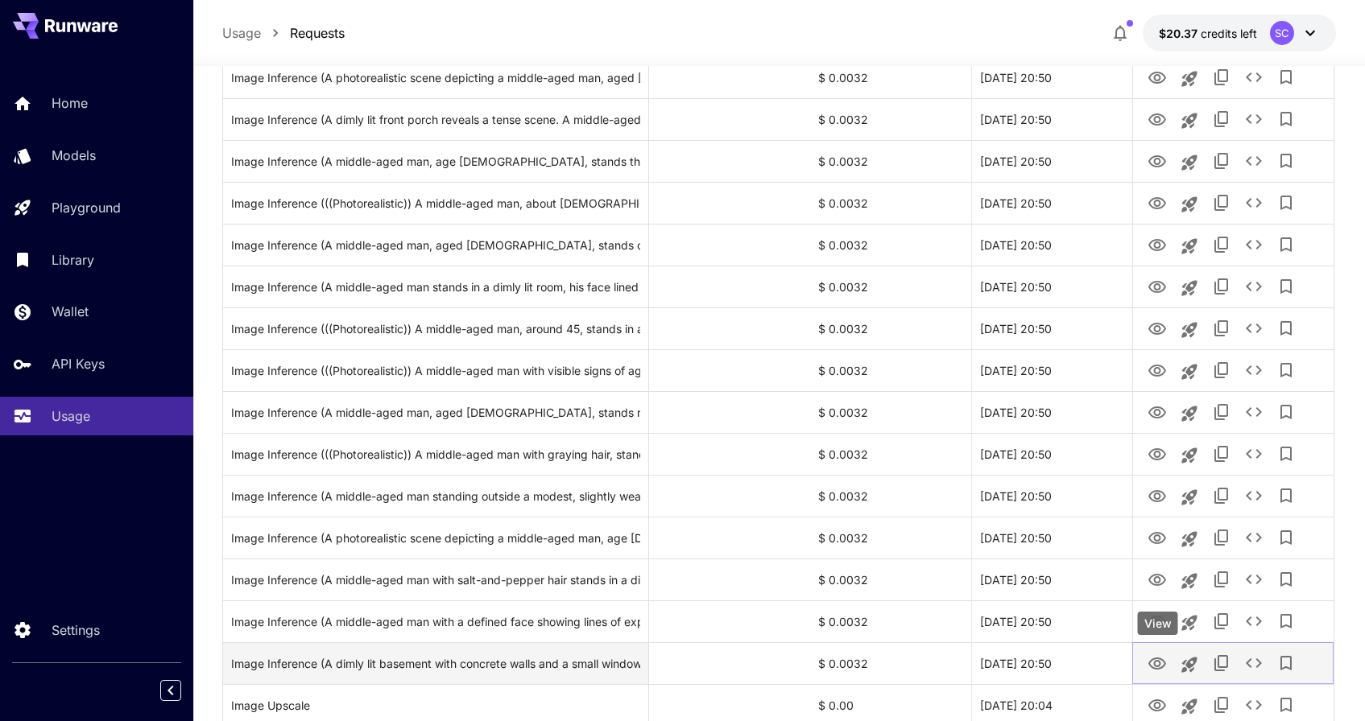
click at [1160, 668] on icon "View" at bounding box center [1157, 664] width 18 height 12
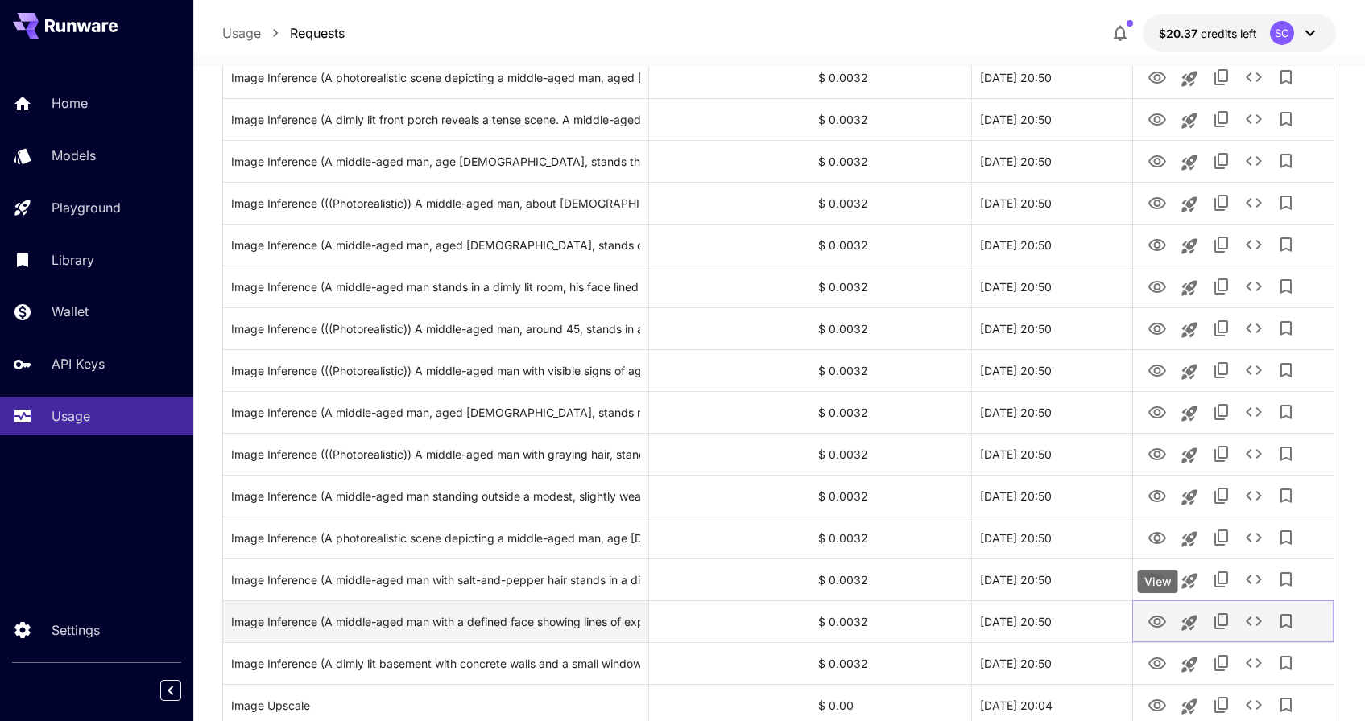
click at [1154, 622] on icon "View" at bounding box center [1157, 622] width 18 height 12
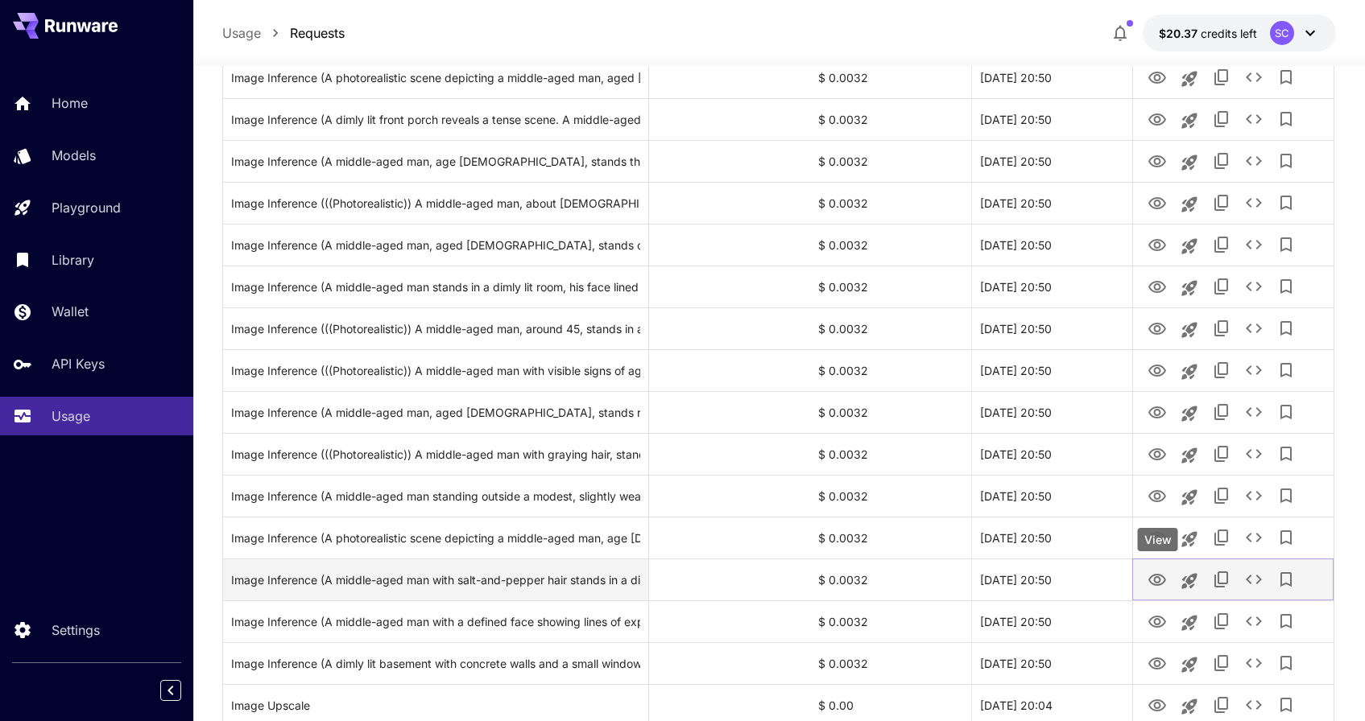
click at [1157, 580] on icon "View" at bounding box center [1156, 580] width 19 height 19
click at [779, 579] on div at bounding box center [729, 580] width 161 height 42
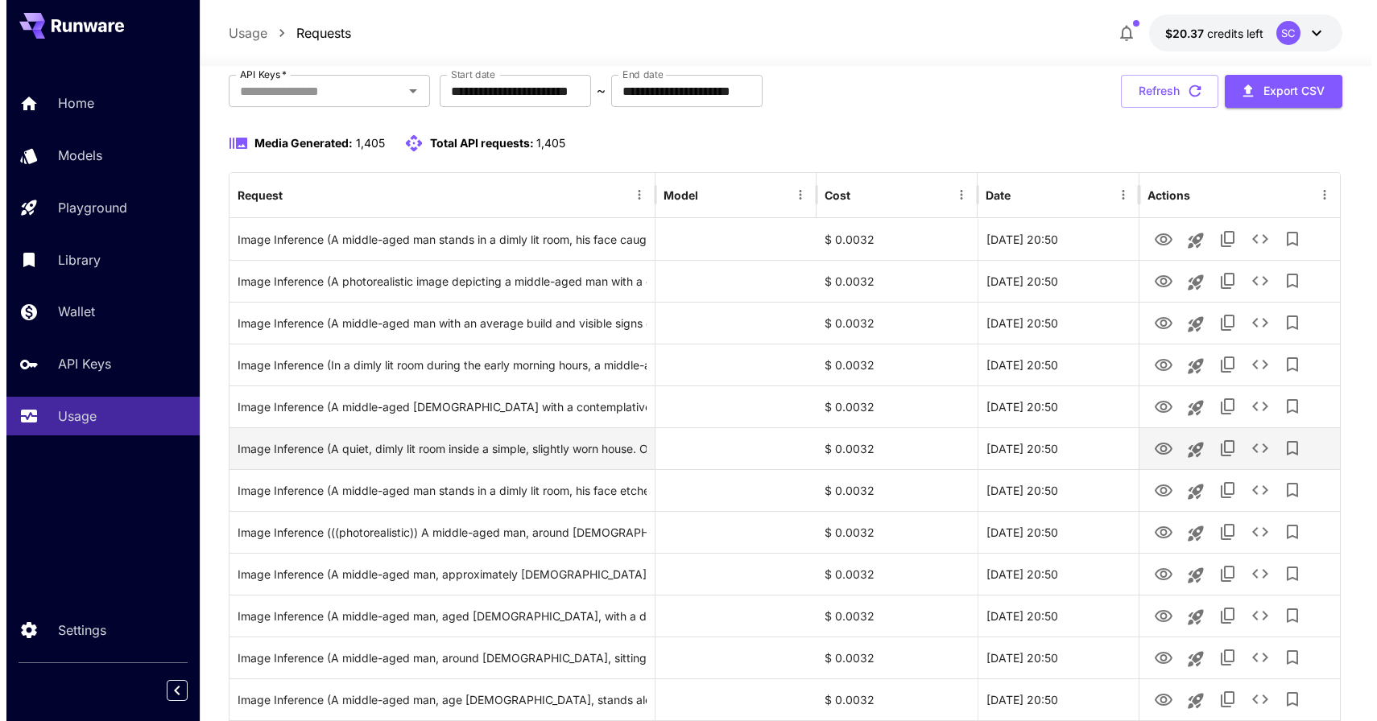
scroll to position [0, 0]
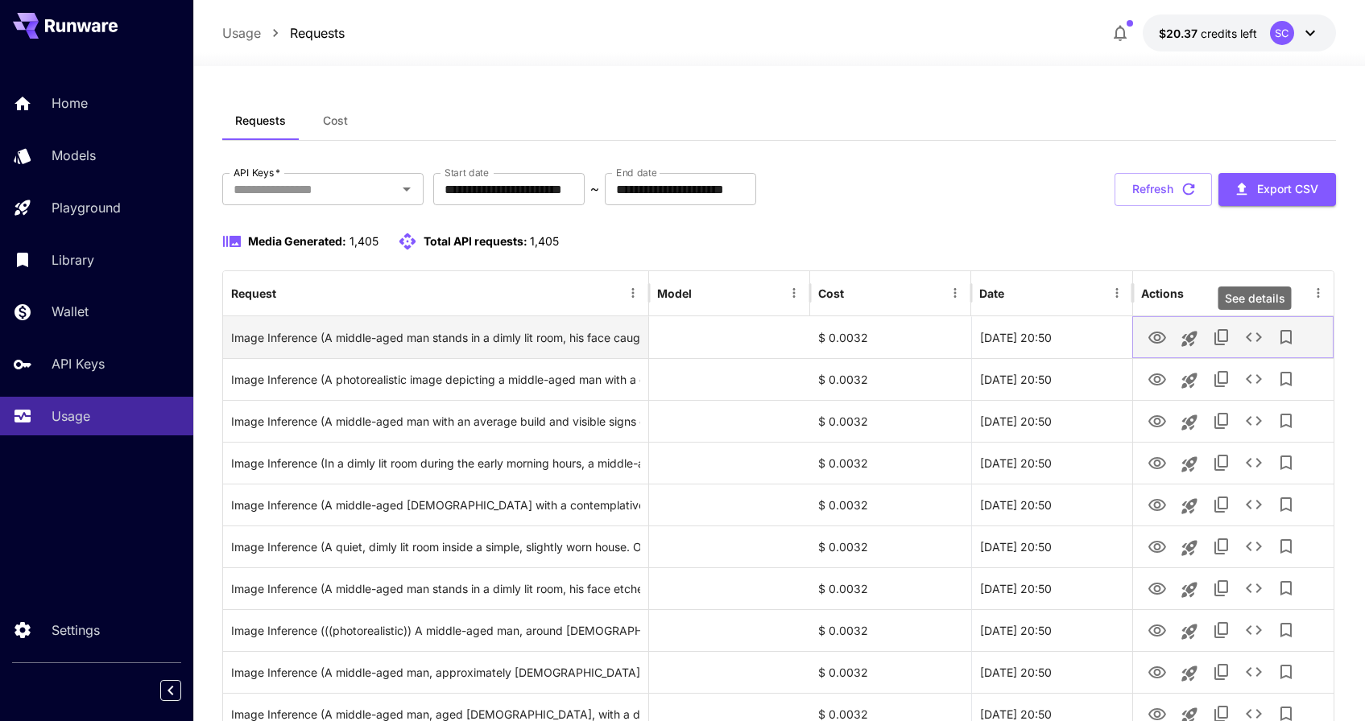
click at [1254, 335] on icon "See details" at bounding box center [1253, 337] width 19 height 19
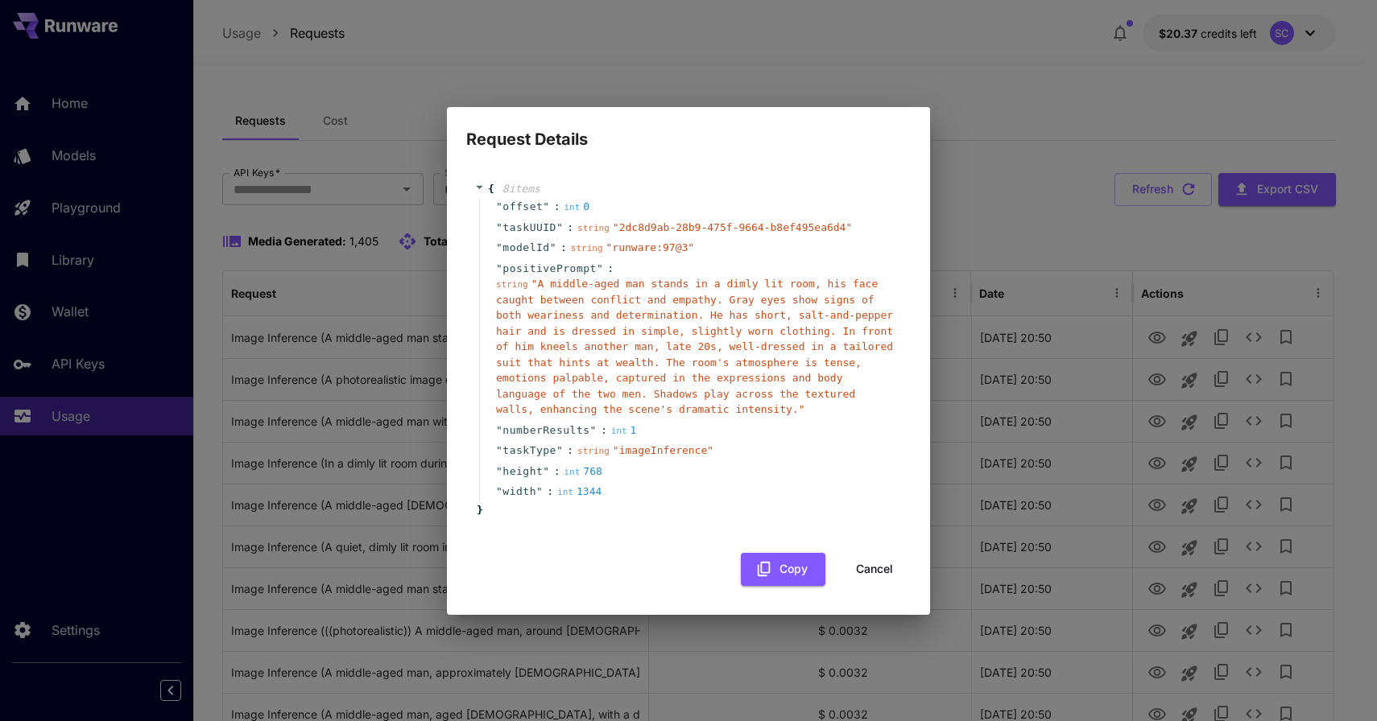
click at [804, 46] on div "Request Details { 8 item s " offset " : int 0 " taskUUID " : string " 2dc8d9ab-…" at bounding box center [688, 360] width 1377 height 721
click at [1159, 329] on div "Request Details { 8 item s " offset " : int 0 " taskUUID " : string " 2dc8d9ab-…" at bounding box center [688, 360] width 1377 height 721
click at [879, 571] on button "Cancel" at bounding box center [874, 569] width 72 height 33
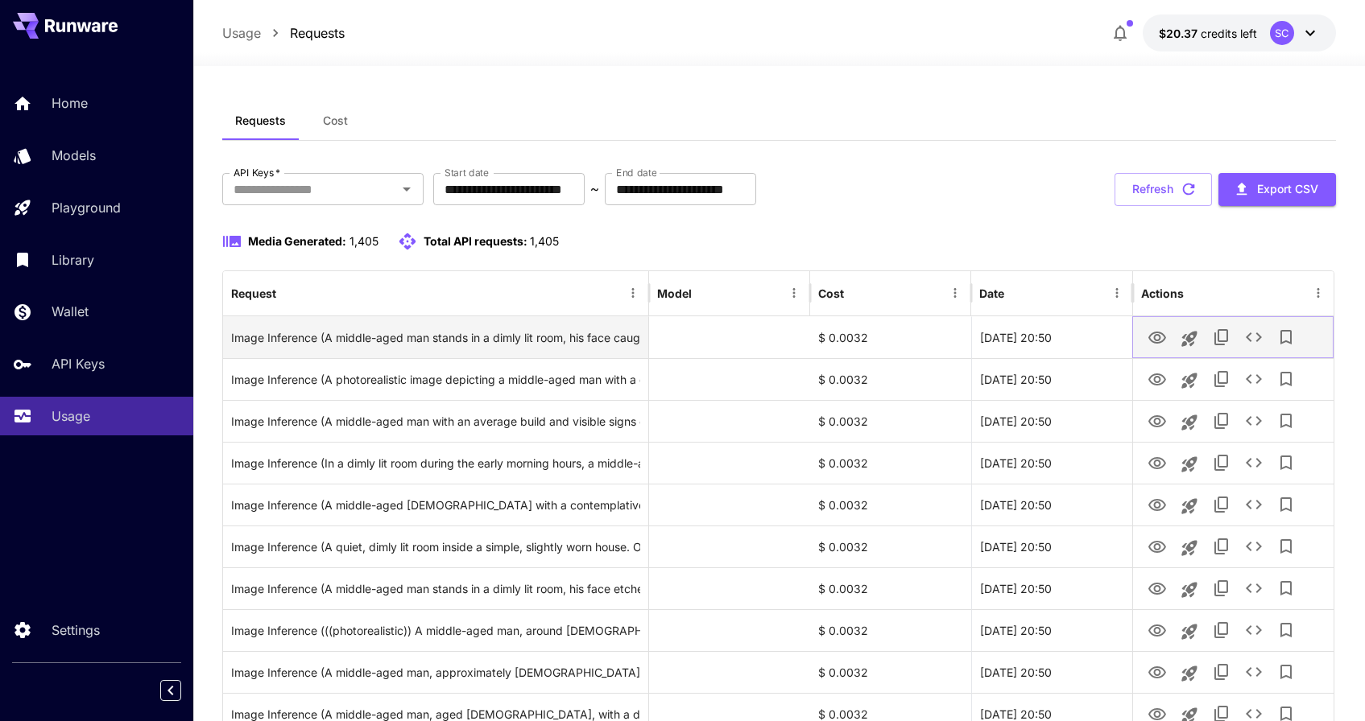
click at [1161, 337] on icon "View" at bounding box center [1156, 338] width 19 height 19
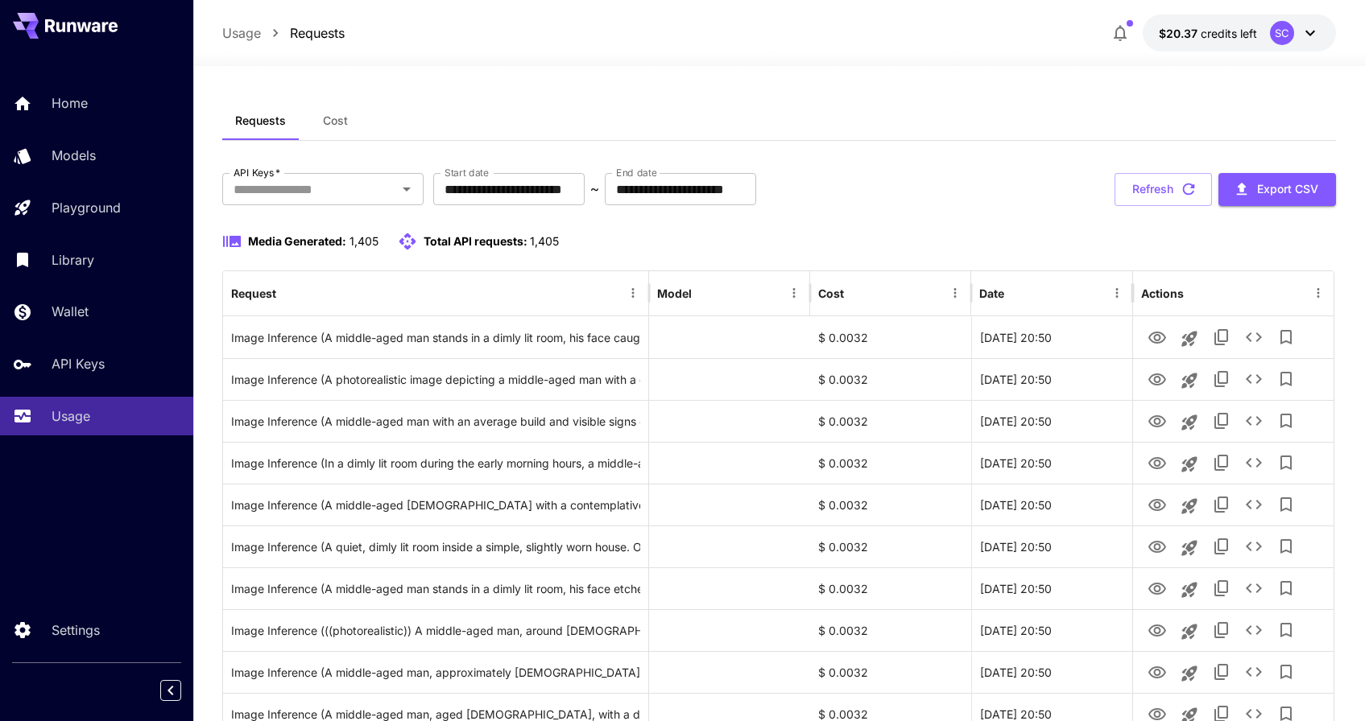
click at [1247, 186] on icon "button" at bounding box center [1242, 189] width 18 height 18
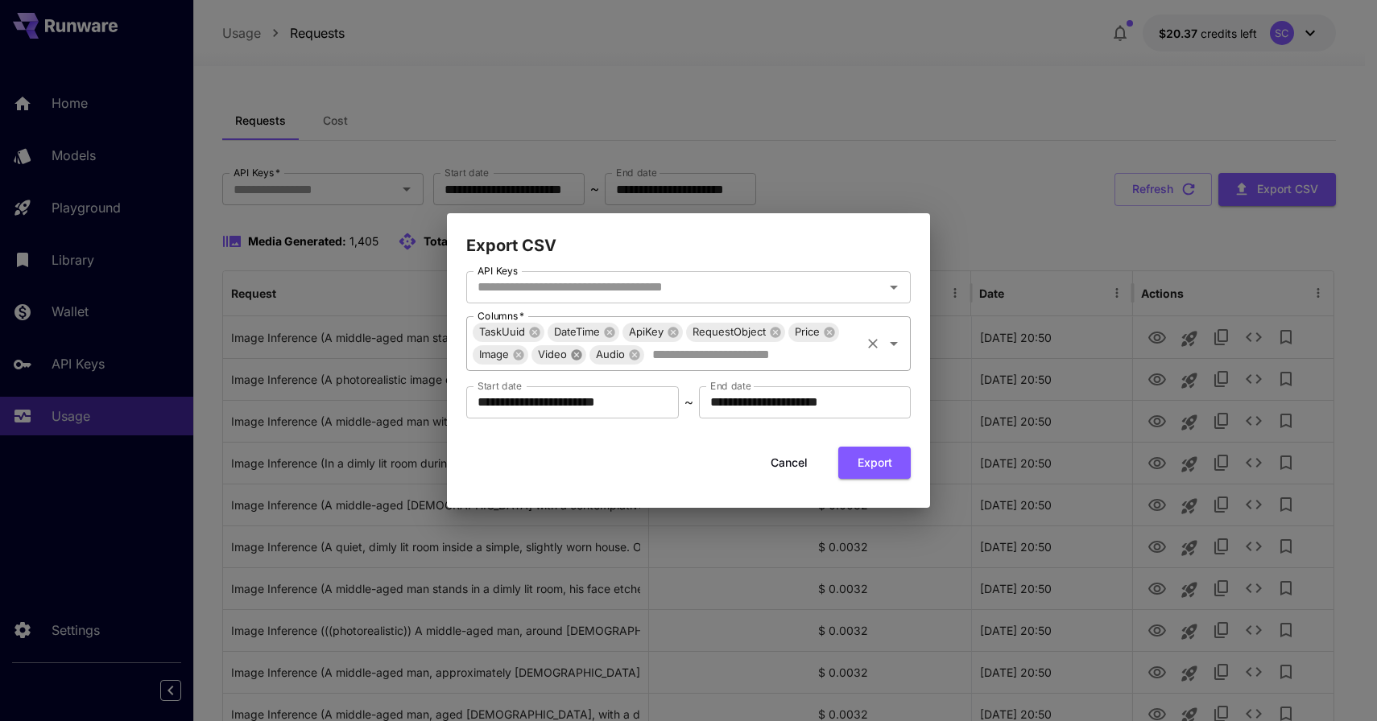
click at [579, 356] on icon at bounding box center [576, 354] width 10 height 10
click at [632, 401] on input "**********" at bounding box center [572, 403] width 213 height 32
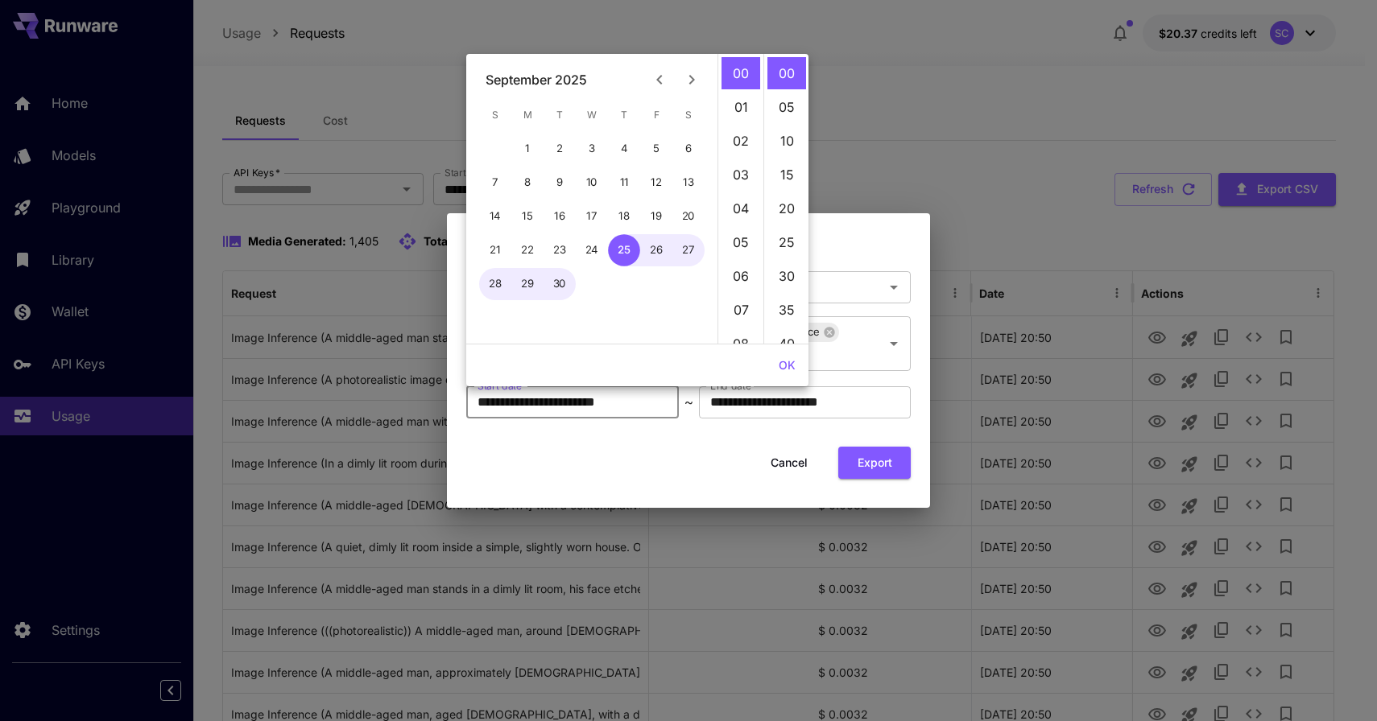
click at [709, 468] on div "Cancel Export" at bounding box center [688, 463] width 444 height 33
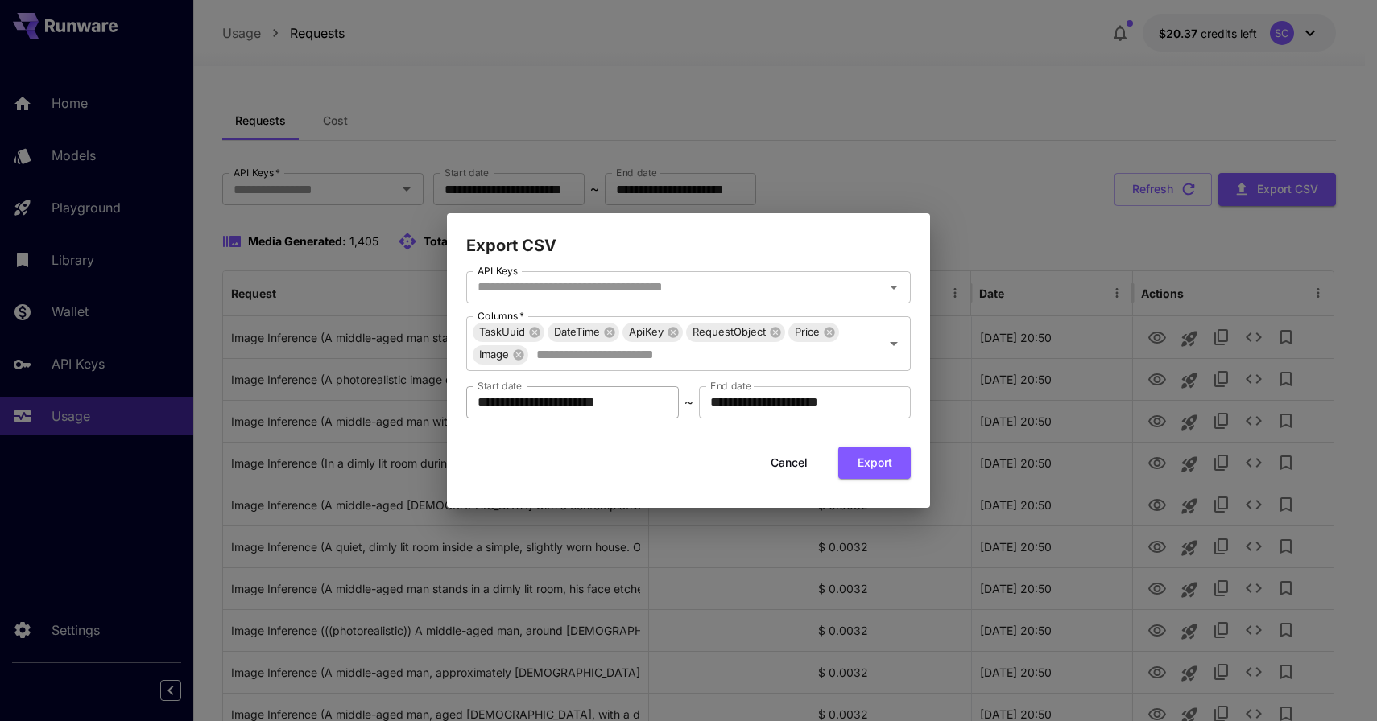
click at [631, 396] on input "**********" at bounding box center [572, 403] width 213 height 32
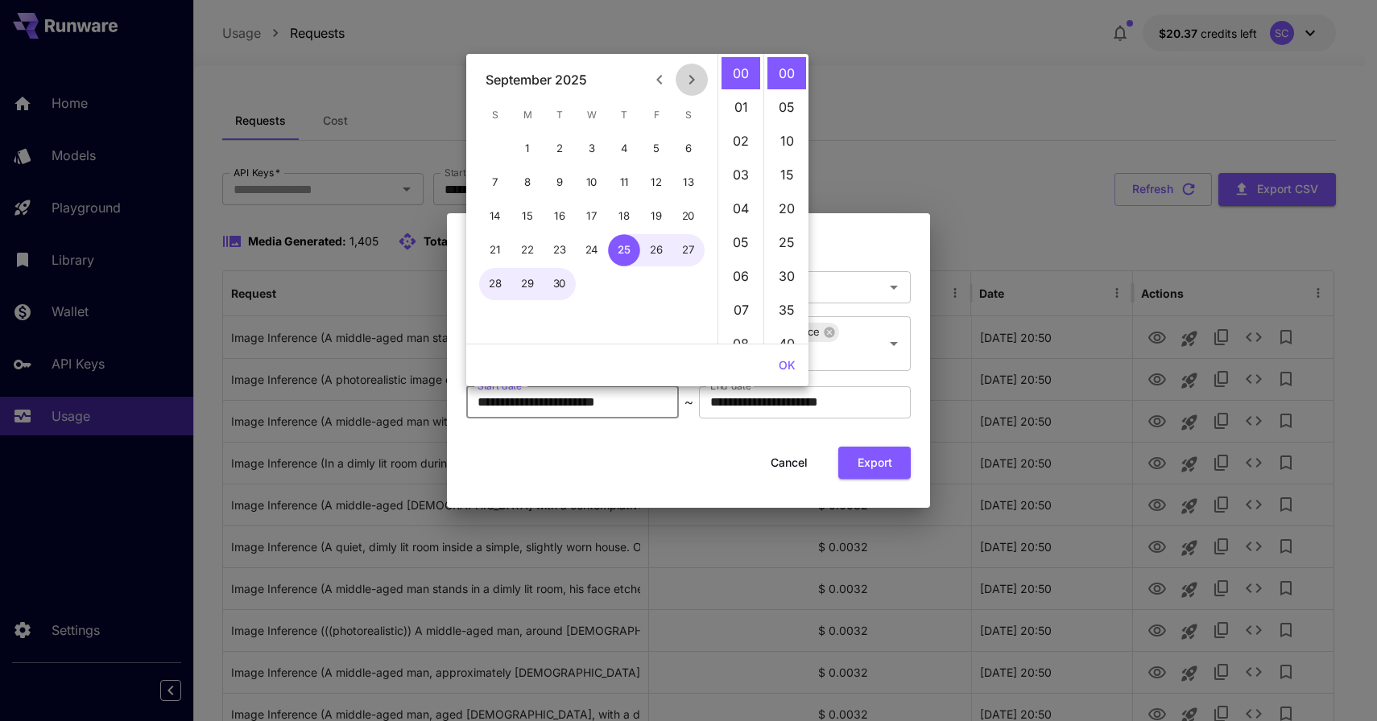
drag, startPoint x: 695, startPoint y: 76, endPoint x: 669, endPoint y: 87, distance: 28.1
click at [695, 76] on icon "Next month" at bounding box center [691, 79] width 19 height 19
click at [651, 148] on button "3" at bounding box center [656, 149] width 32 height 32
click at [614, 411] on input "**********" at bounding box center [572, 403] width 213 height 32
click at [607, 404] on input "**********" at bounding box center [572, 403] width 213 height 32
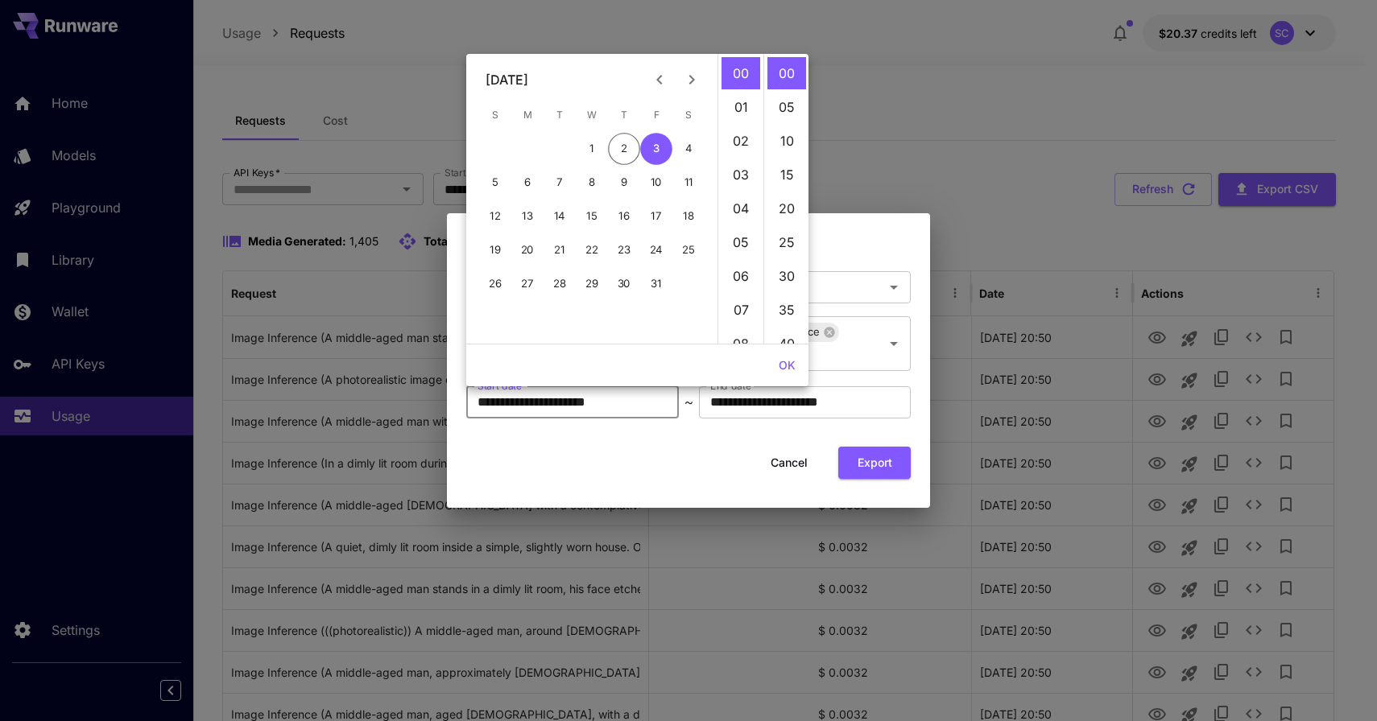
click at [597, 405] on input "**********" at bounding box center [572, 403] width 213 height 32
click at [779, 246] on li "45" at bounding box center [786, 243] width 39 height 32
type input "**********"
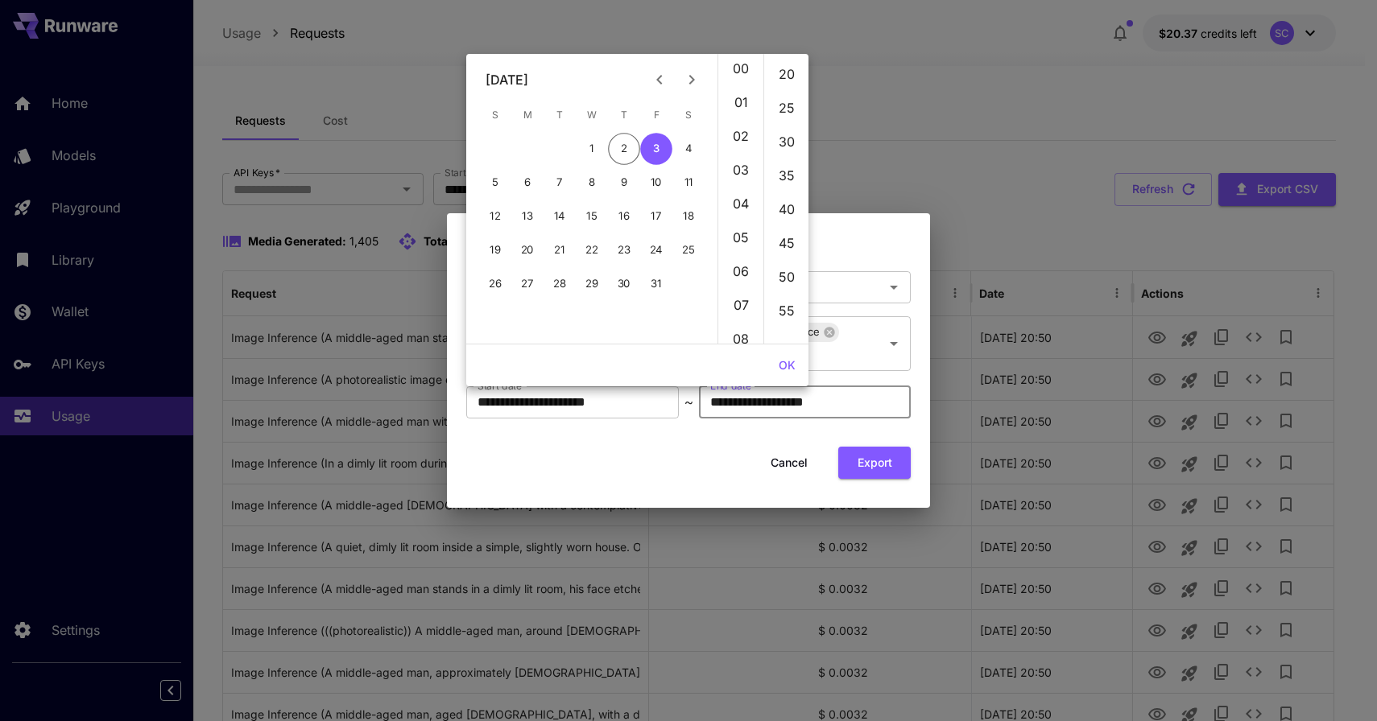
scroll to position [0, 0]
click at [677, 459] on div "Cancel Export" at bounding box center [688, 463] width 444 height 33
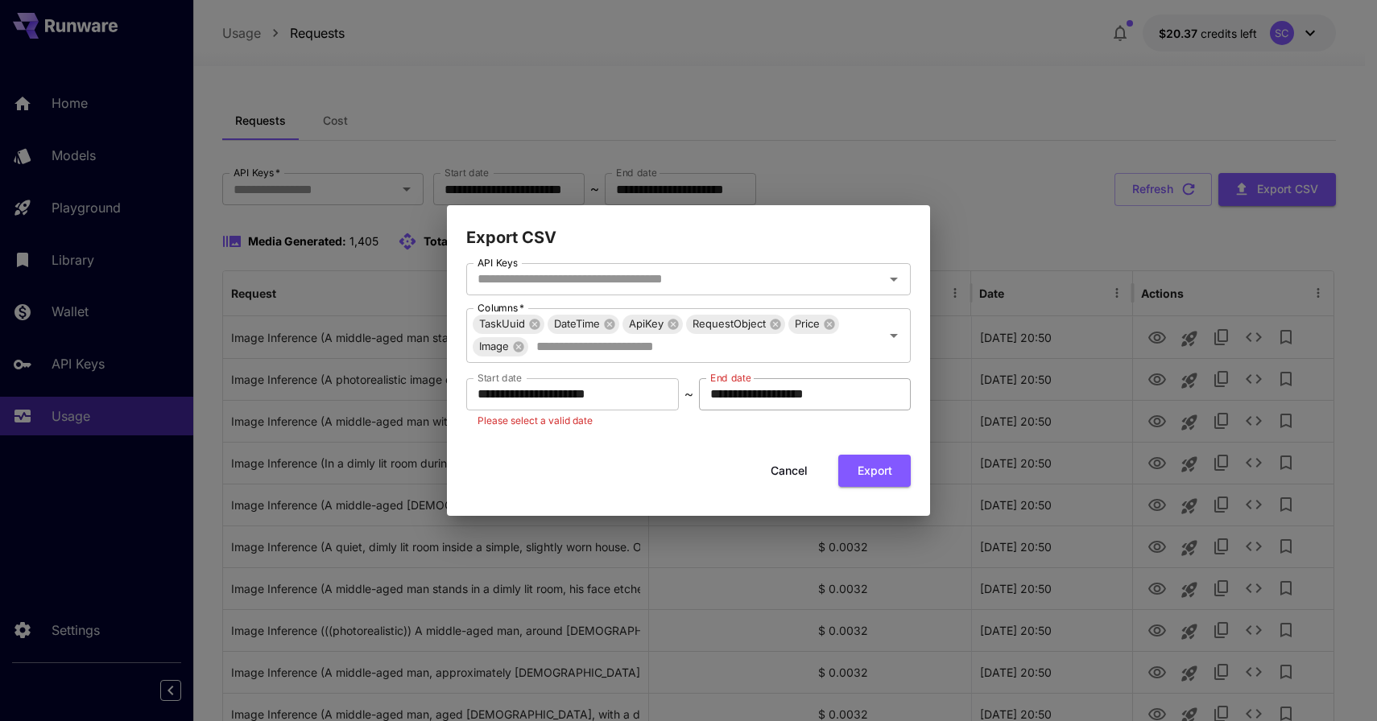
click at [717, 392] on input "**********" at bounding box center [805, 394] width 213 height 32
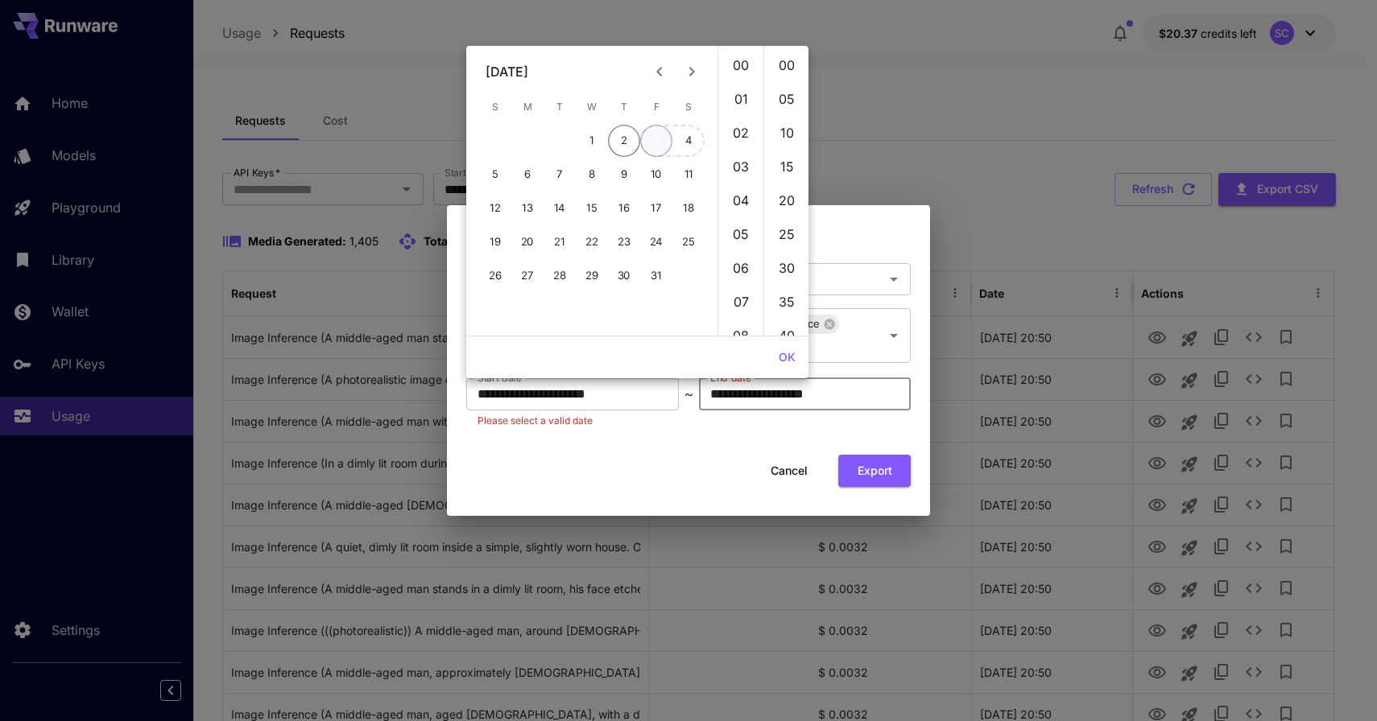
click at [657, 139] on button "3" at bounding box center [656, 141] width 32 height 32
click at [742, 117] on li "20" at bounding box center [740, 116] width 39 height 32
click at [787, 211] on li "50" at bounding box center [786, 212] width 39 height 32
type input "**********"
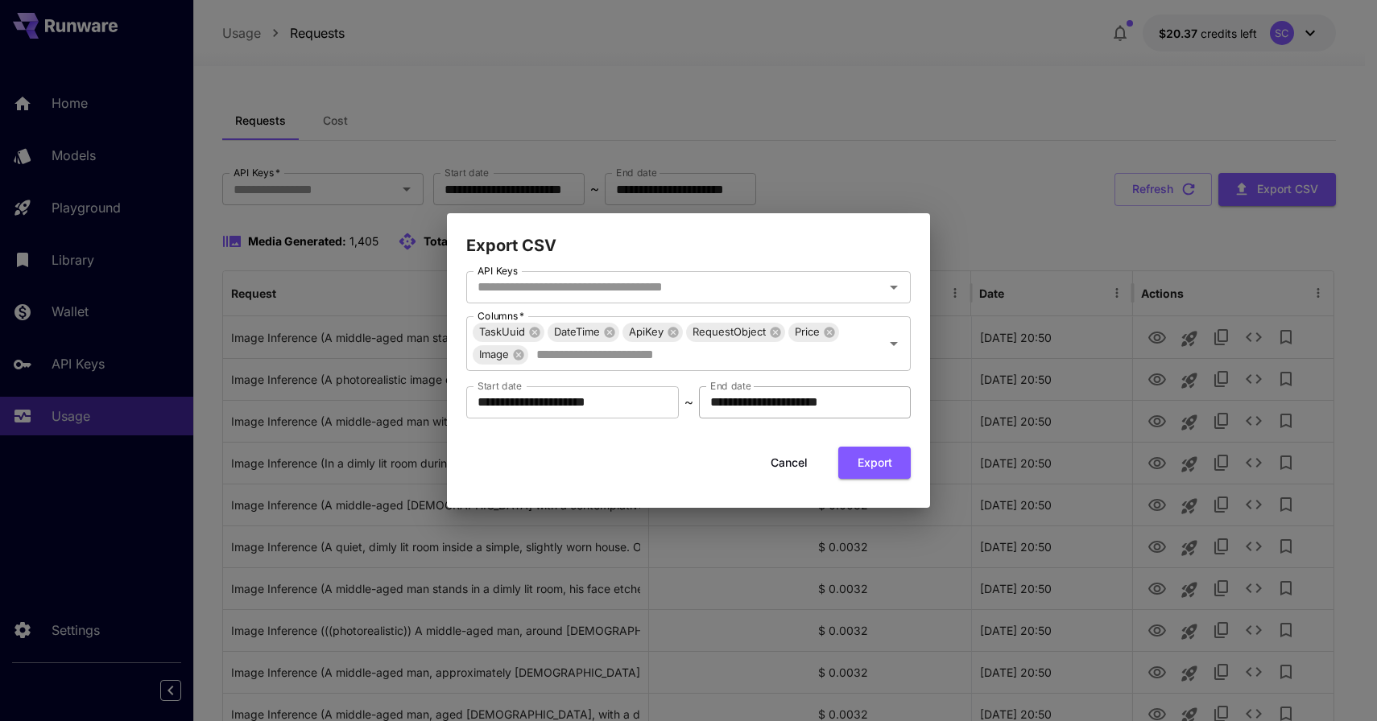
scroll to position [0, 0]
click at [877, 458] on button "Export" at bounding box center [874, 463] width 72 height 33
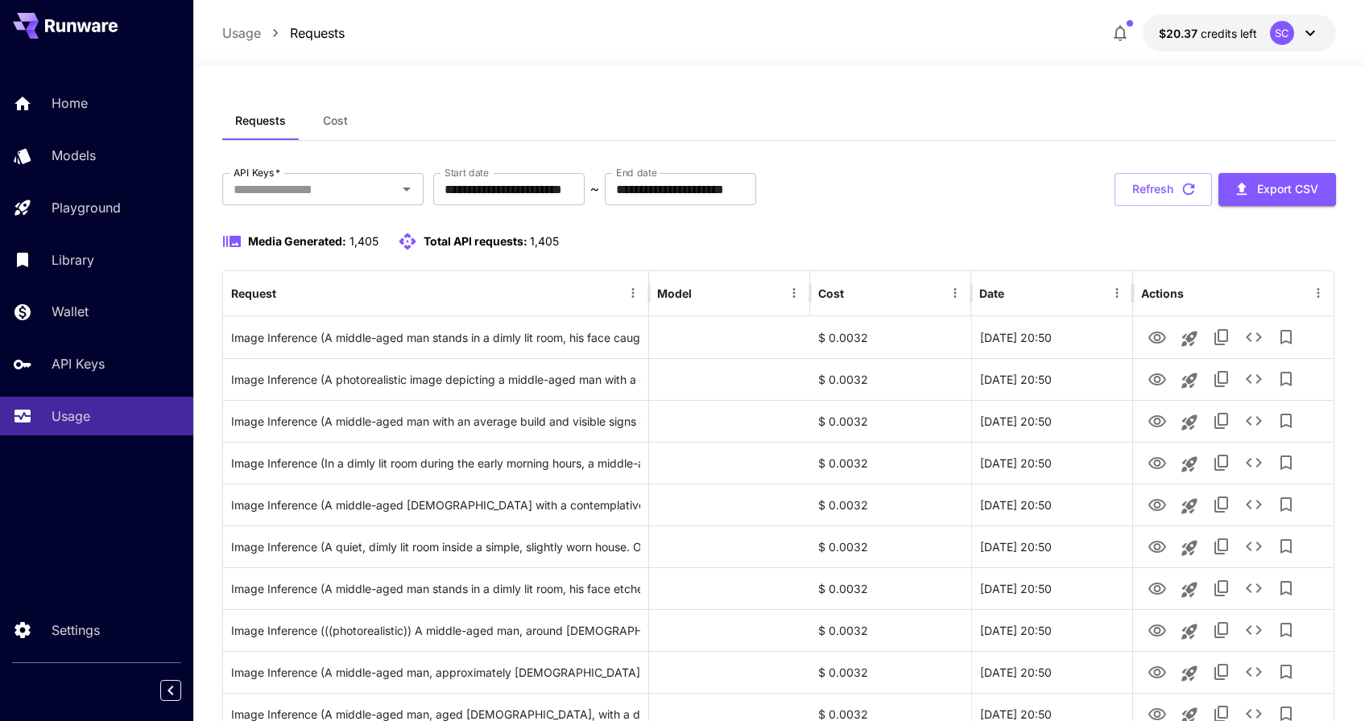
click at [1296, 28] on div "SC" at bounding box center [1295, 33] width 50 height 24
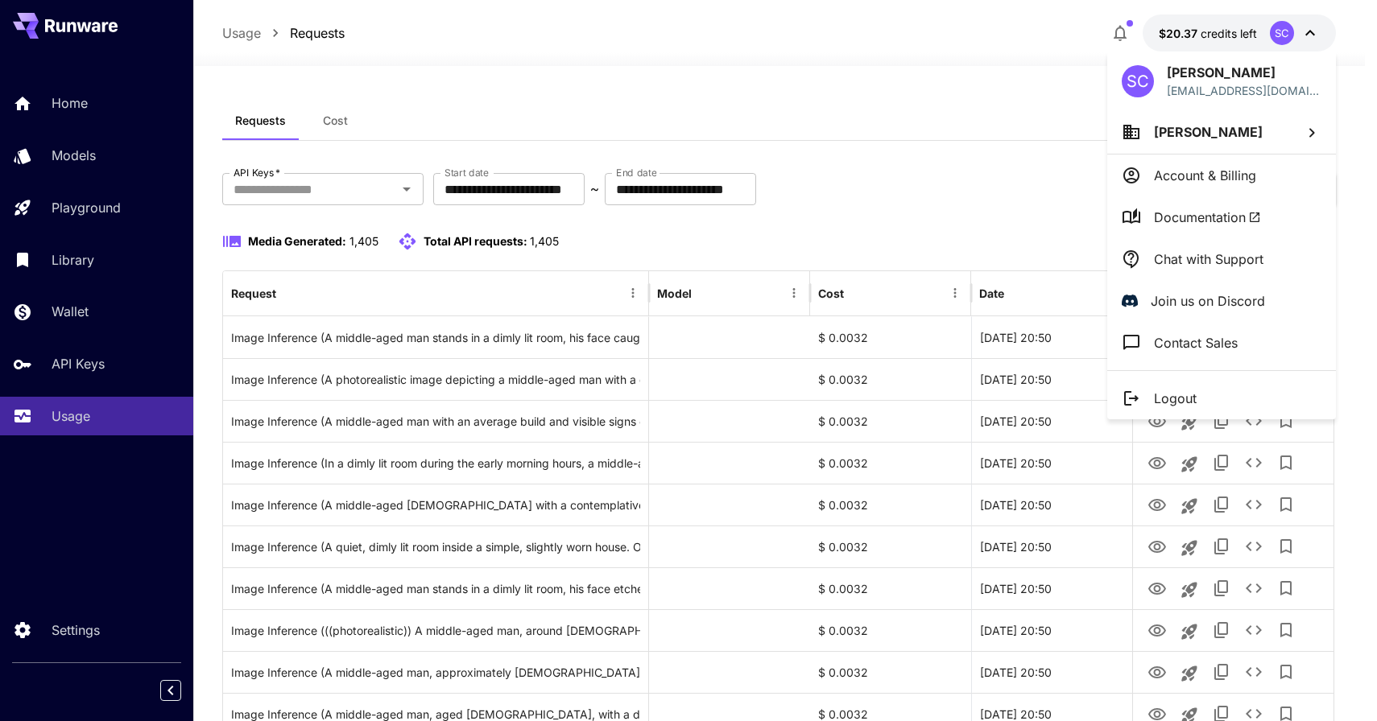
click at [1296, 28] on div at bounding box center [688, 360] width 1377 height 721
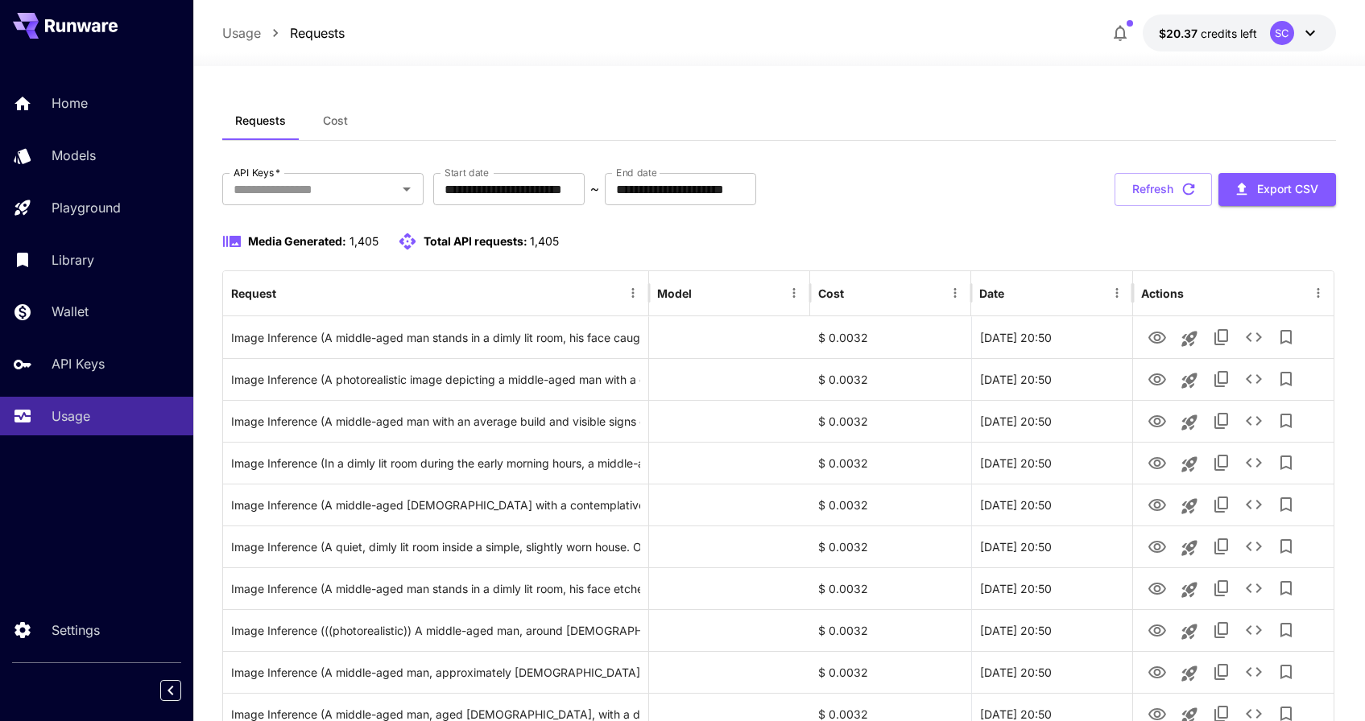
click at [1129, 23] on span "button" at bounding box center [1130, 23] width 6 height 6
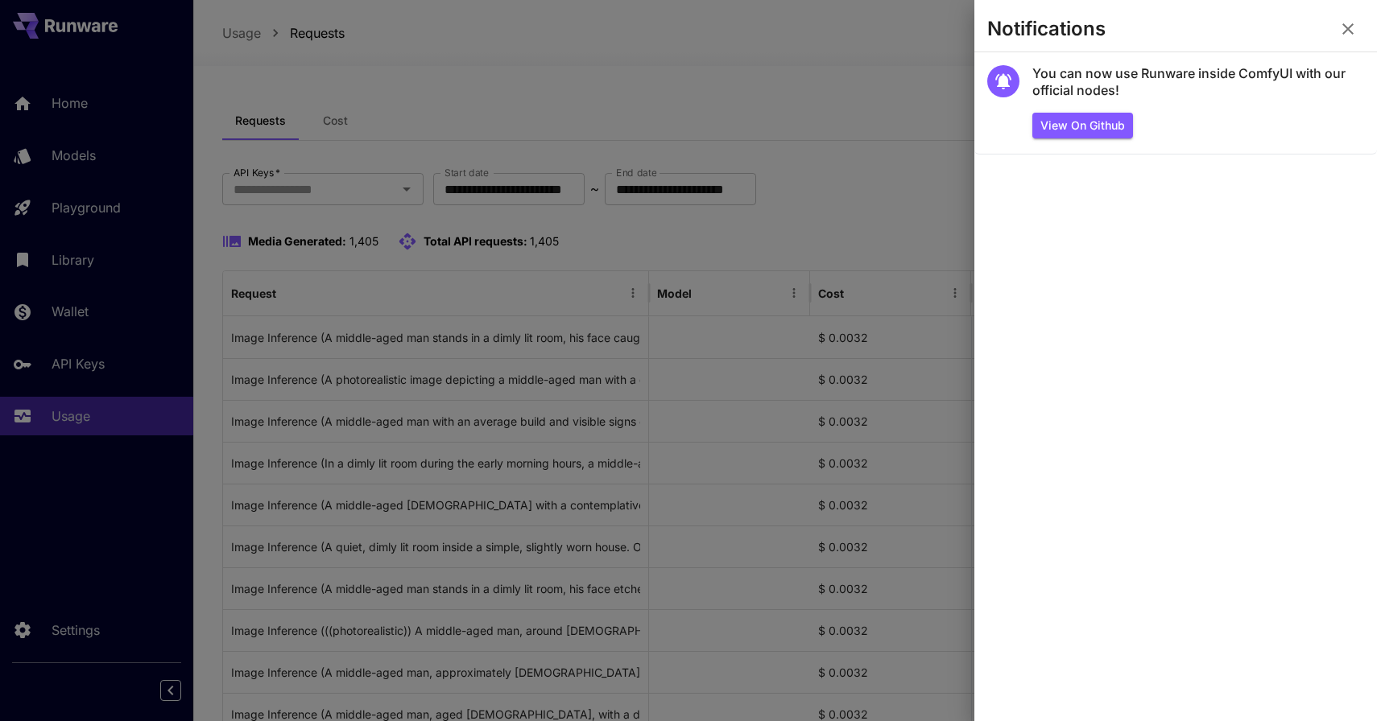
click at [928, 95] on div at bounding box center [688, 360] width 1377 height 721
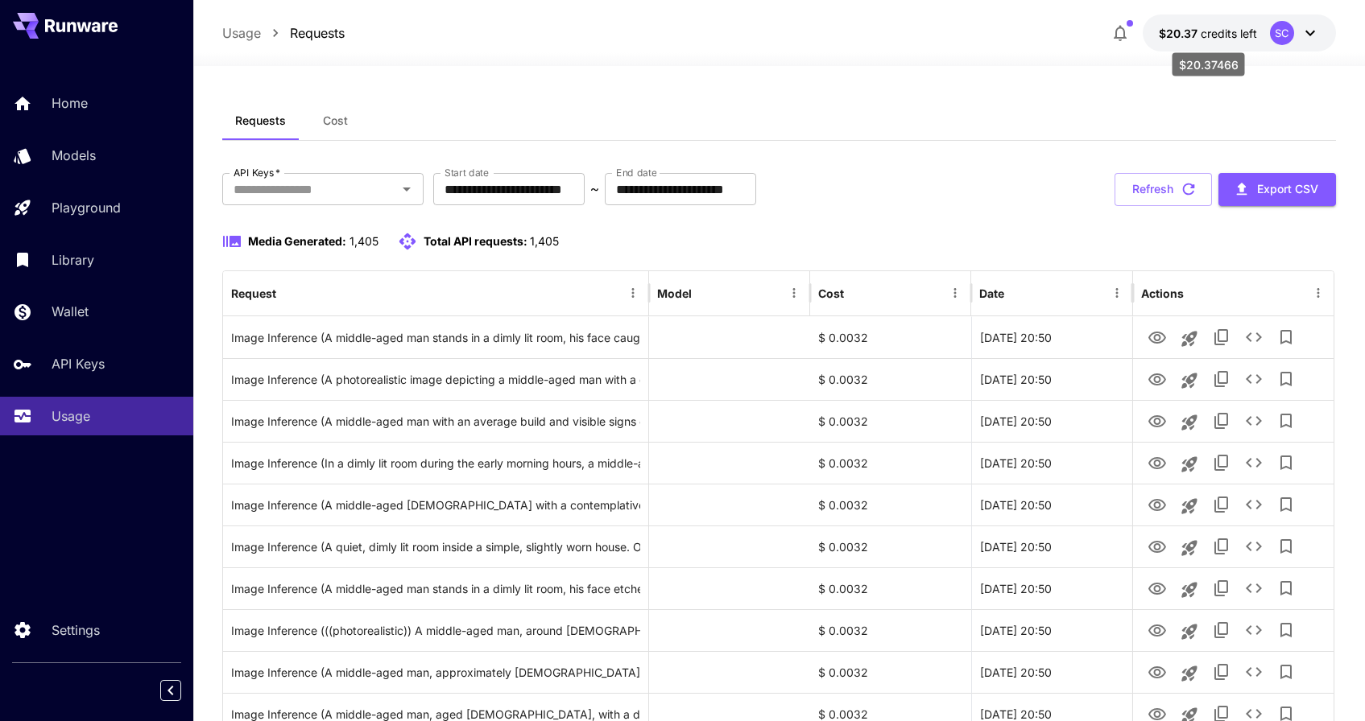
click at [1226, 31] on span "credits left" at bounding box center [1229, 34] width 56 height 14
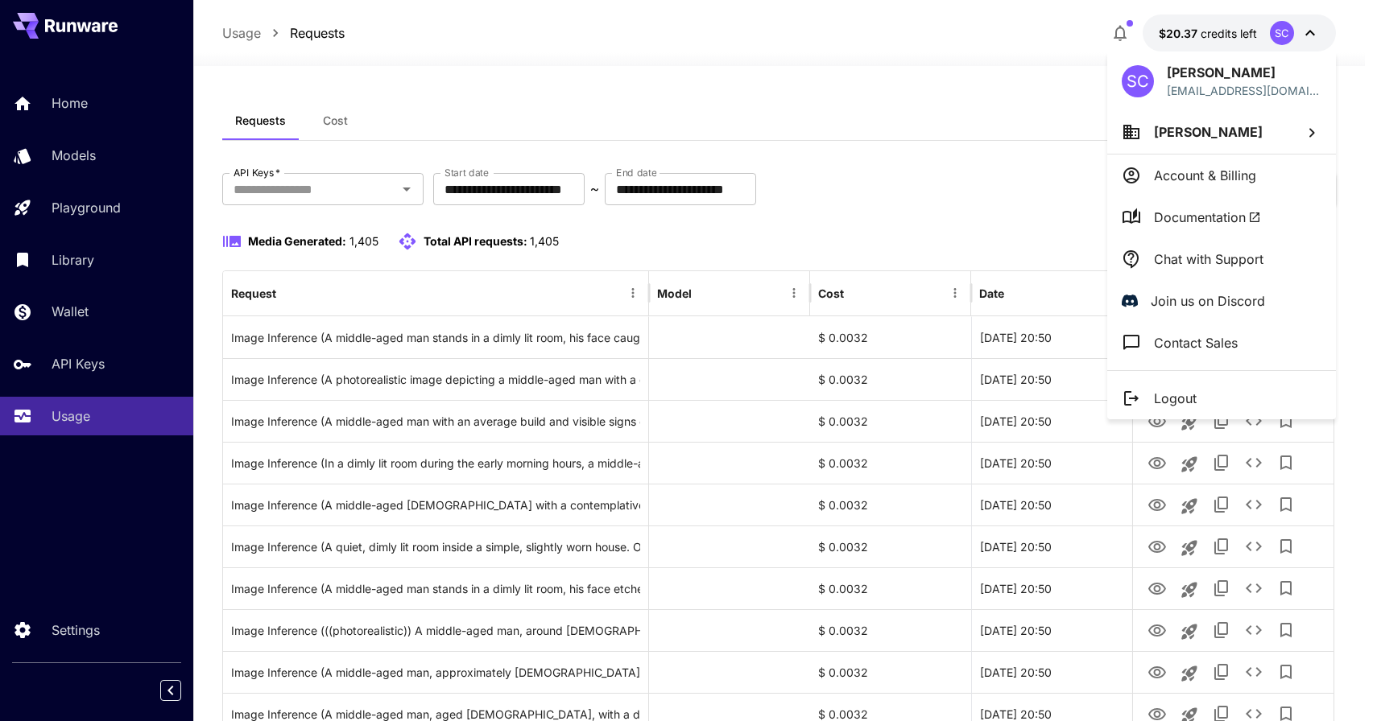
click at [1226, 31] on div at bounding box center [688, 360] width 1377 height 721
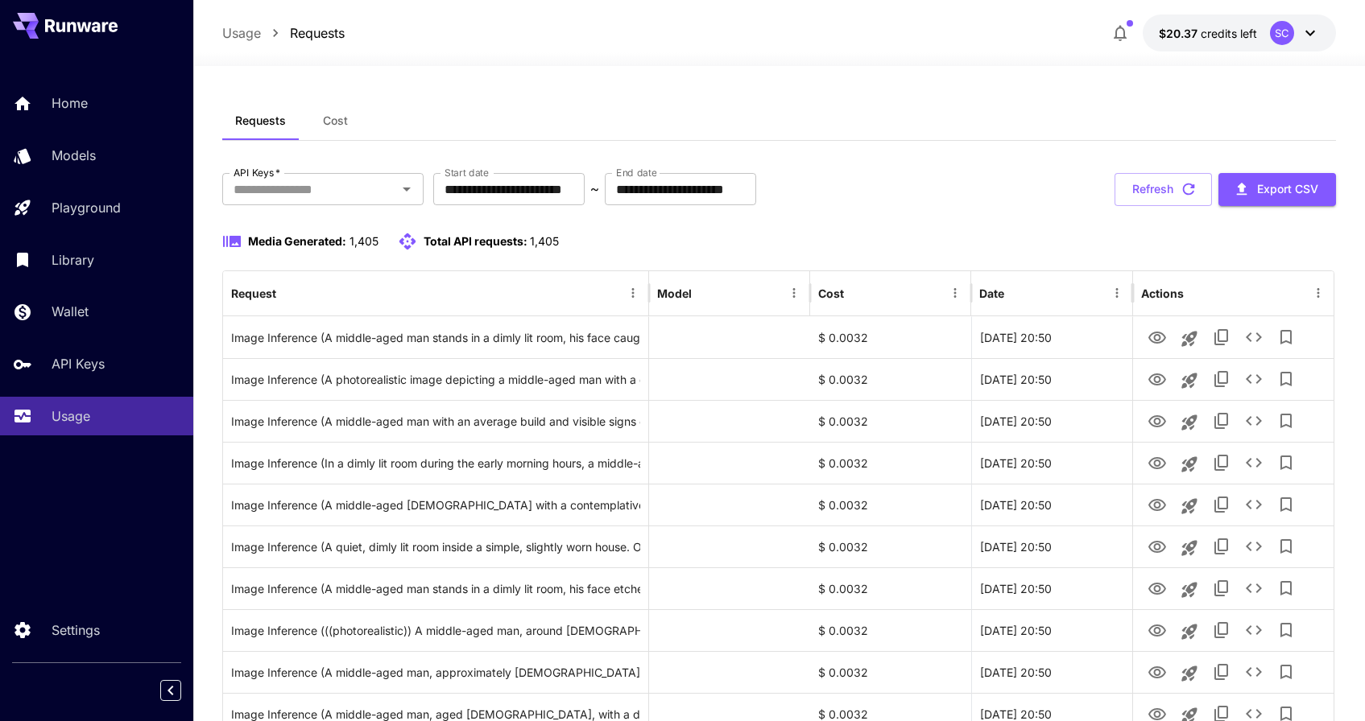
click at [1301, 35] on icon at bounding box center [1309, 32] width 19 height 19
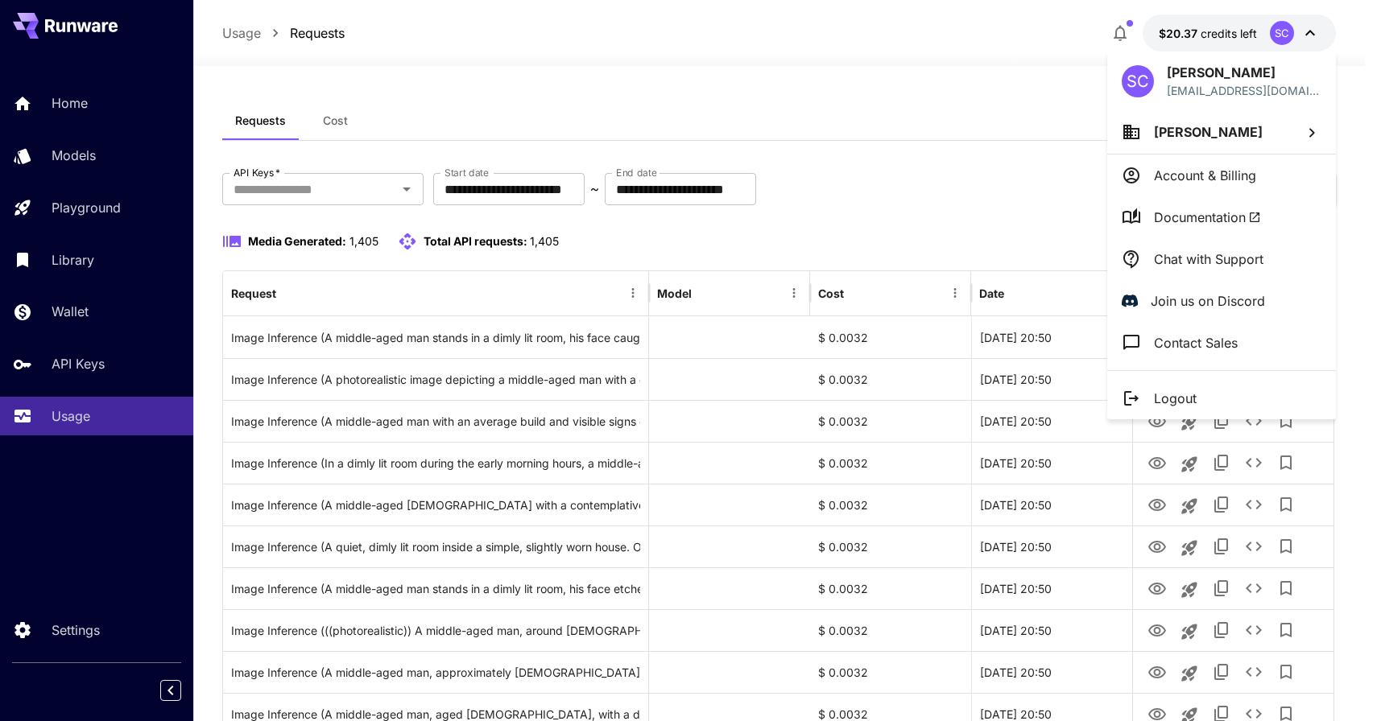
click at [1303, 29] on div at bounding box center [688, 360] width 1377 height 721
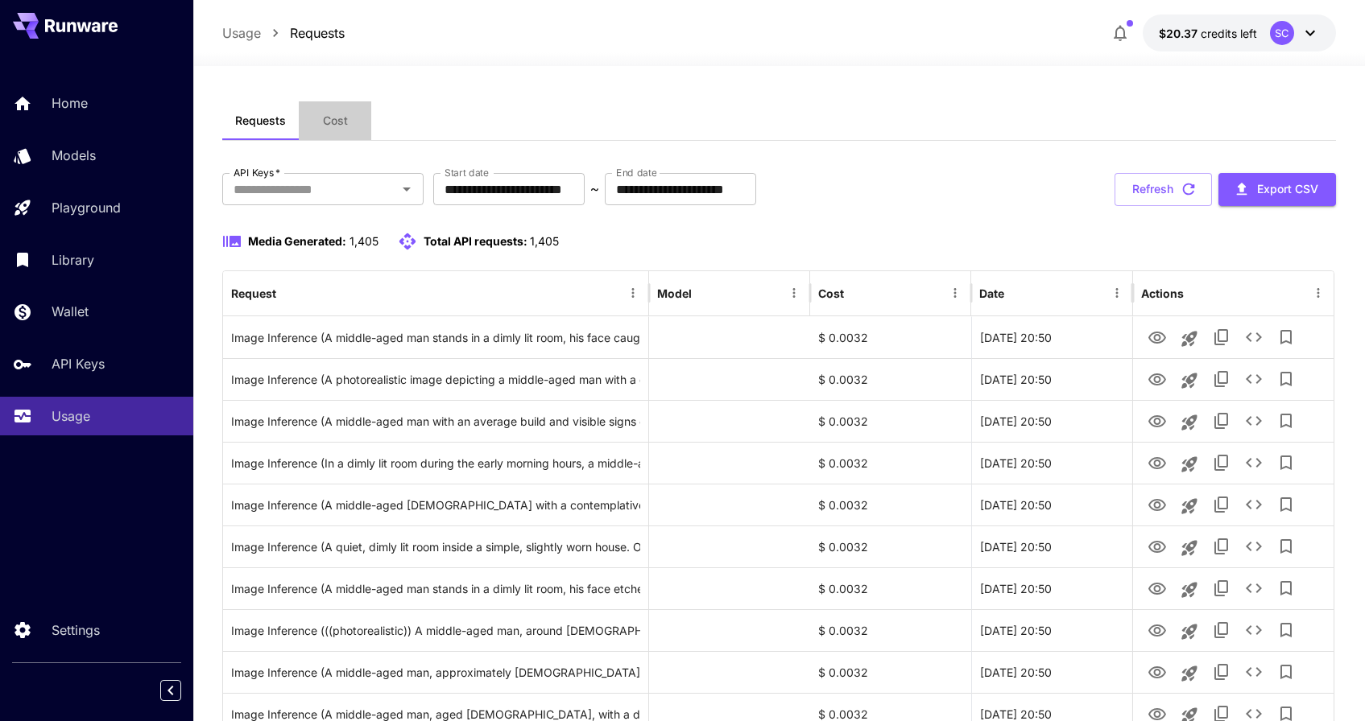
click at [325, 112] on button "Cost" at bounding box center [335, 120] width 72 height 39
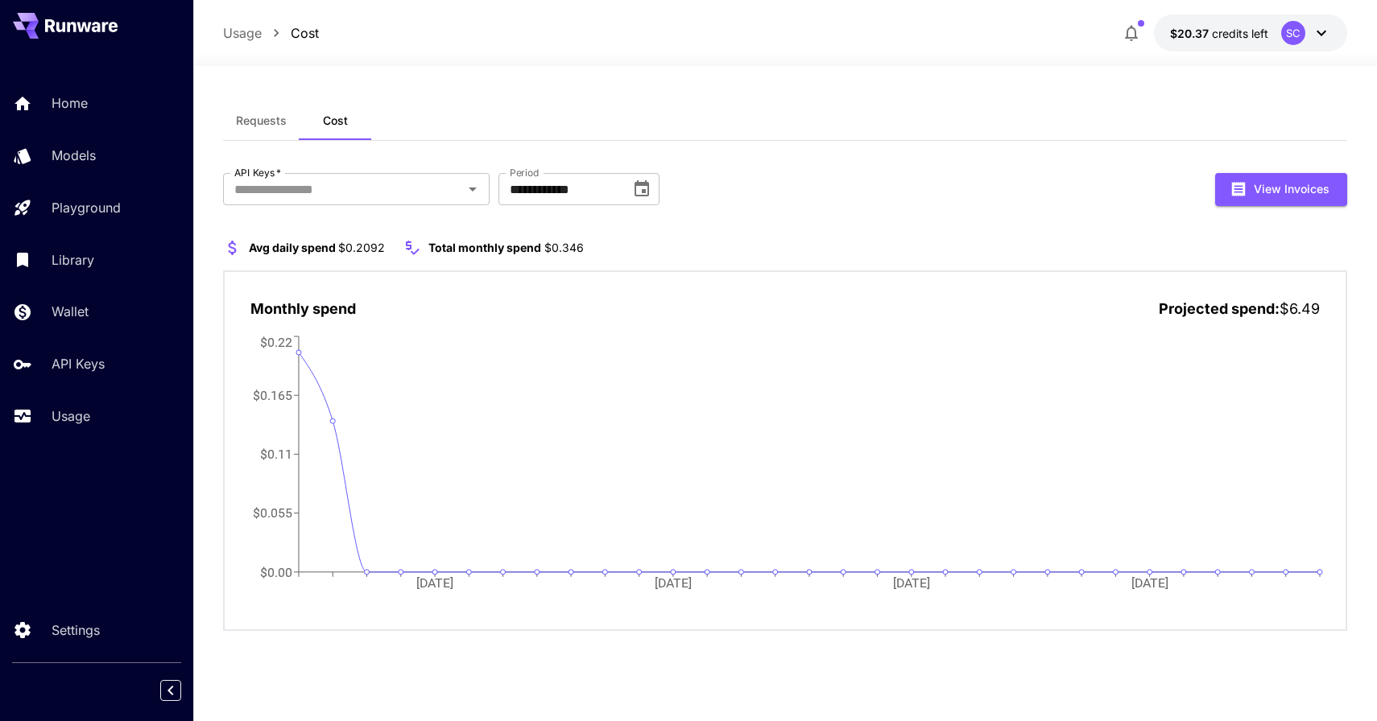
click at [269, 121] on span "Requests" at bounding box center [261, 121] width 51 height 14
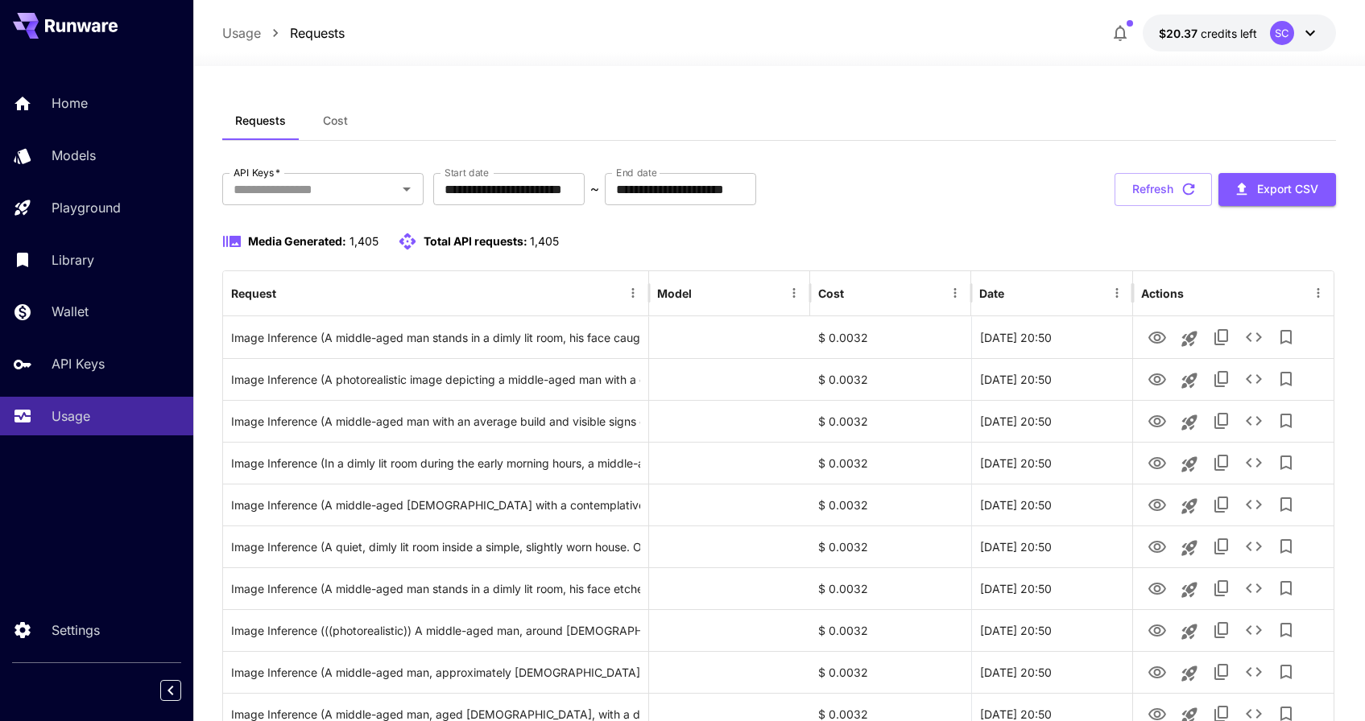
click at [1207, 23] on button "$20.37 credits left SC" at bounding box center [1239, 32] width 193 height 37
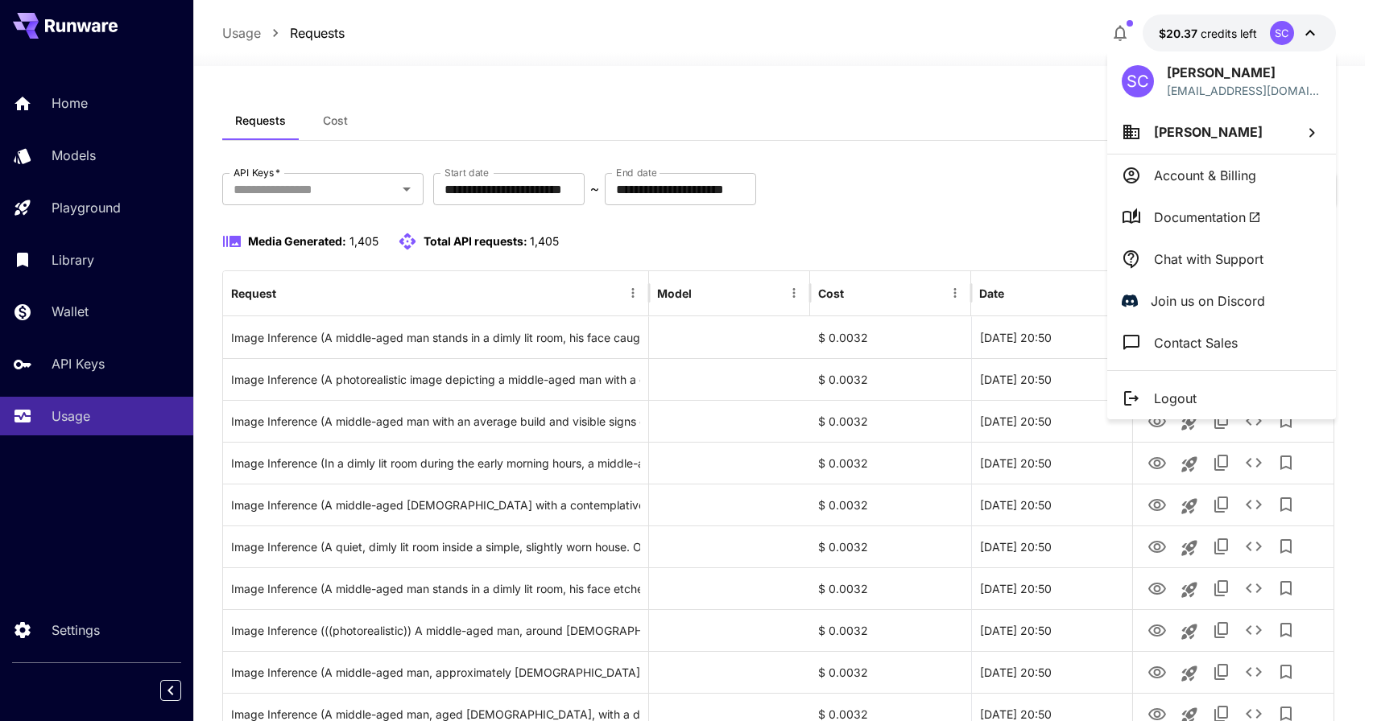
click at [1179, 225] on span "Documentation" at bounding box center [1207, 217] width 107 height 19
